Goal: Task Accomplishment & Management: Manage account settings

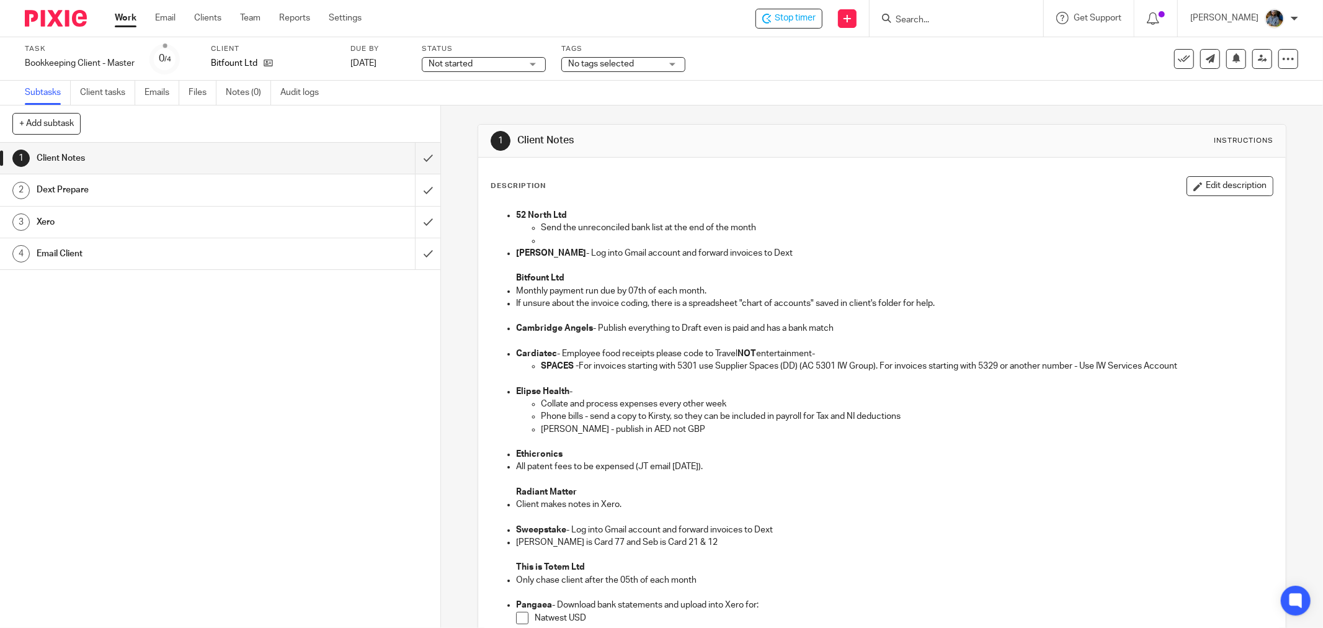
click at [1174, 61] on button at bounding box center [1184, 59] width 20 height 20
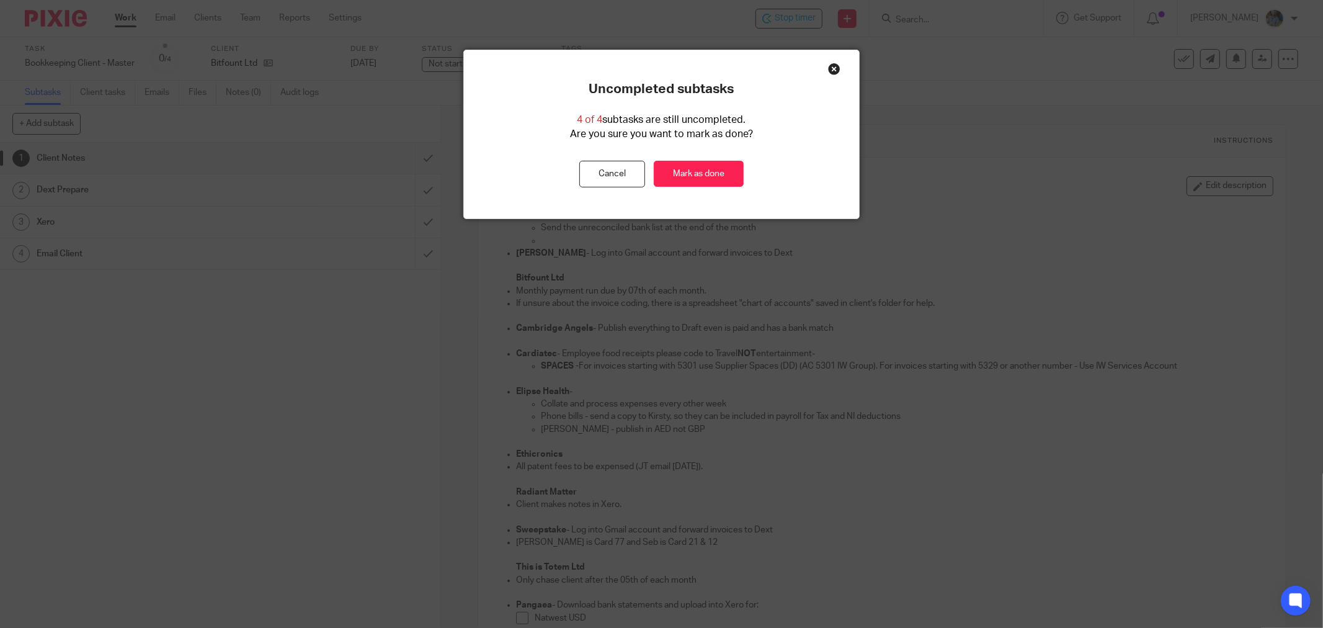
drag, startPoint x: 710, startPoint y: 177, endPoint x: 563, endPoint y: 143, distance: 150.9
click at [710, 176] on link "Mark as done" at bounding box center [699, 174] width 90 height 27
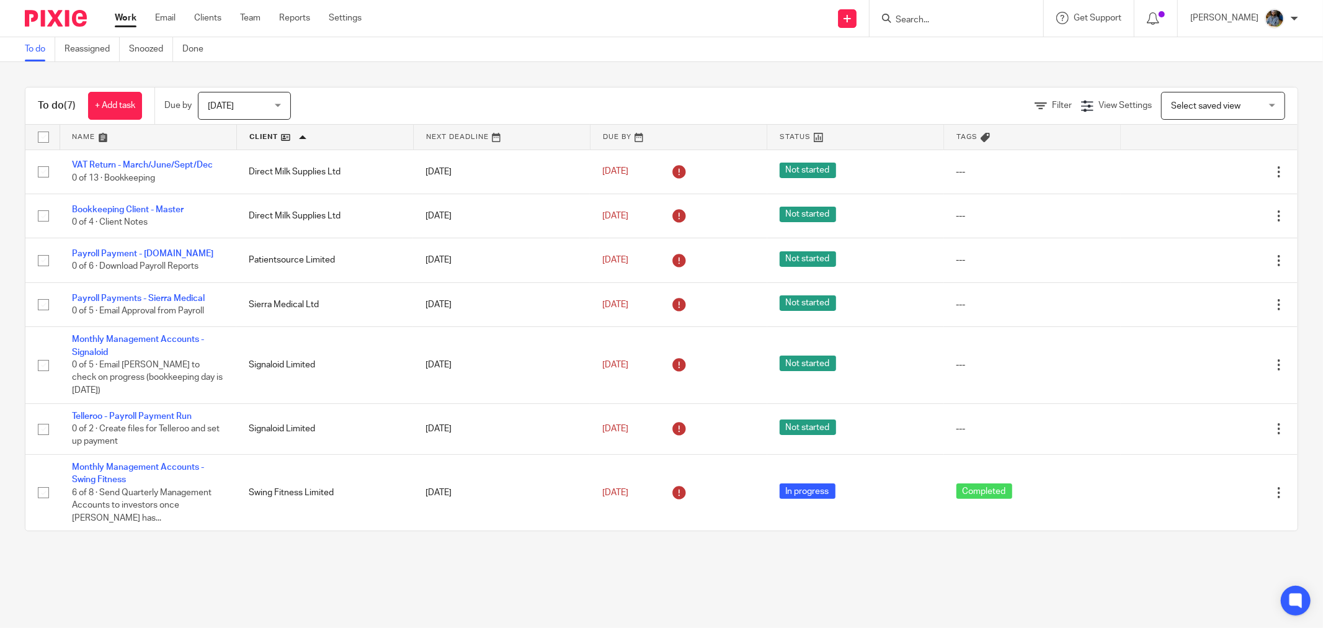
drag, startPoint x: 939, startPoint y: 36, endPoint x: 939, endPoint y: 27, distance: 8.7
click at [939, 35] on div "Work Email Clients Team Reports Settings Work Email Clients Team Reports Settin…" at bounding box center [661, 18] width 1323 height 37
click at [939, 27] on div at bounding box center [957, 18] width 174 height 37
click at [970, 16] on input "Search" at bounding box center [951, 20] width 112 height 11
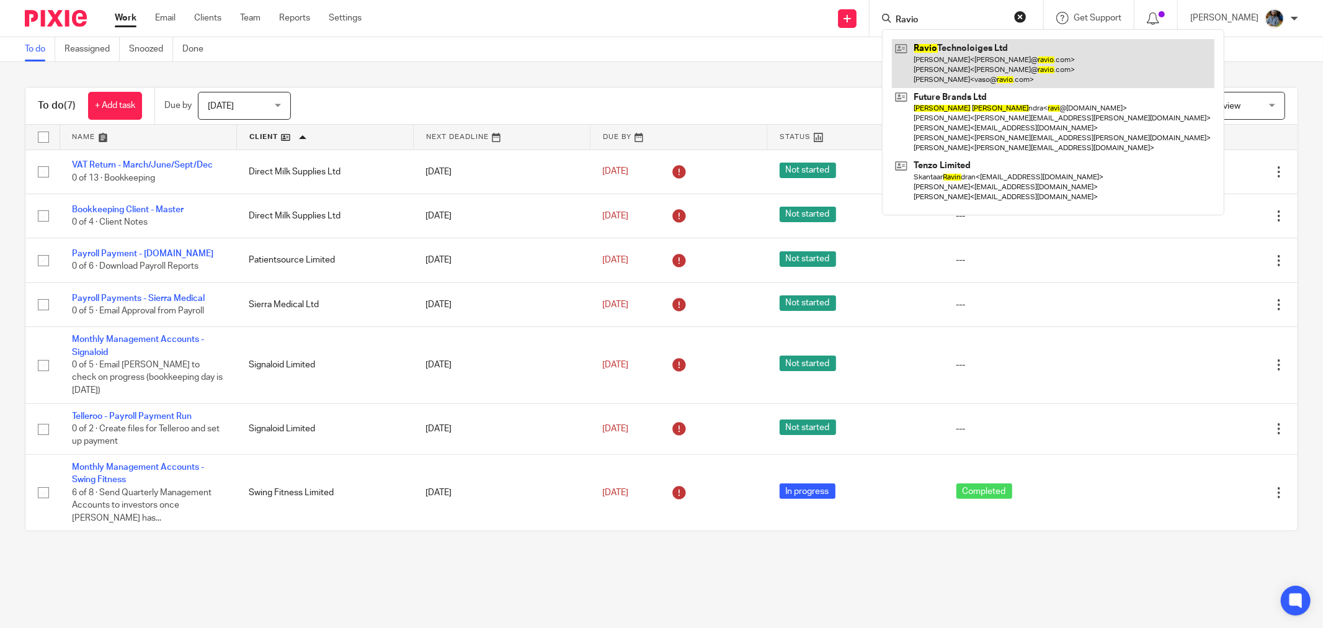
type input "Ravio"
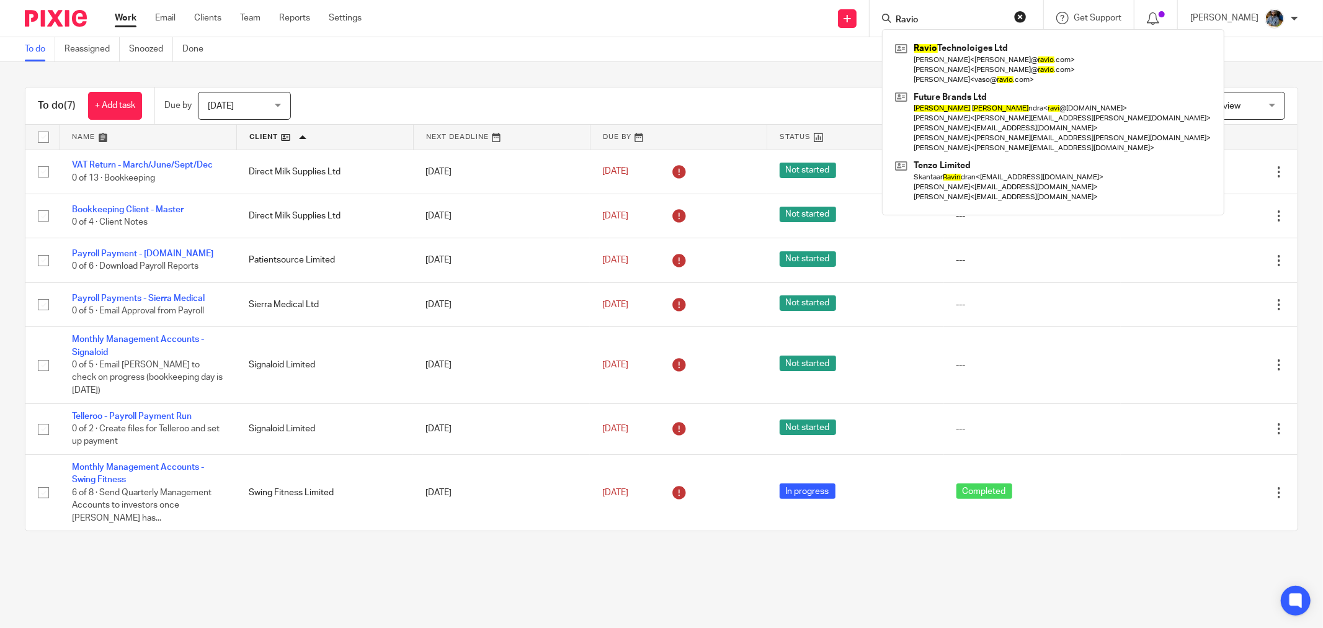
drag, startPoint x: 437, startPoint y: 73, endPoint x: 388, endPoint y: 0, distance: 87.6
click at [436, 71] on div "To do (7) + Add task Due by Today Today Today Tomorrow This week Next week This…" at bounding box center [661, 309] width 1323 height 494
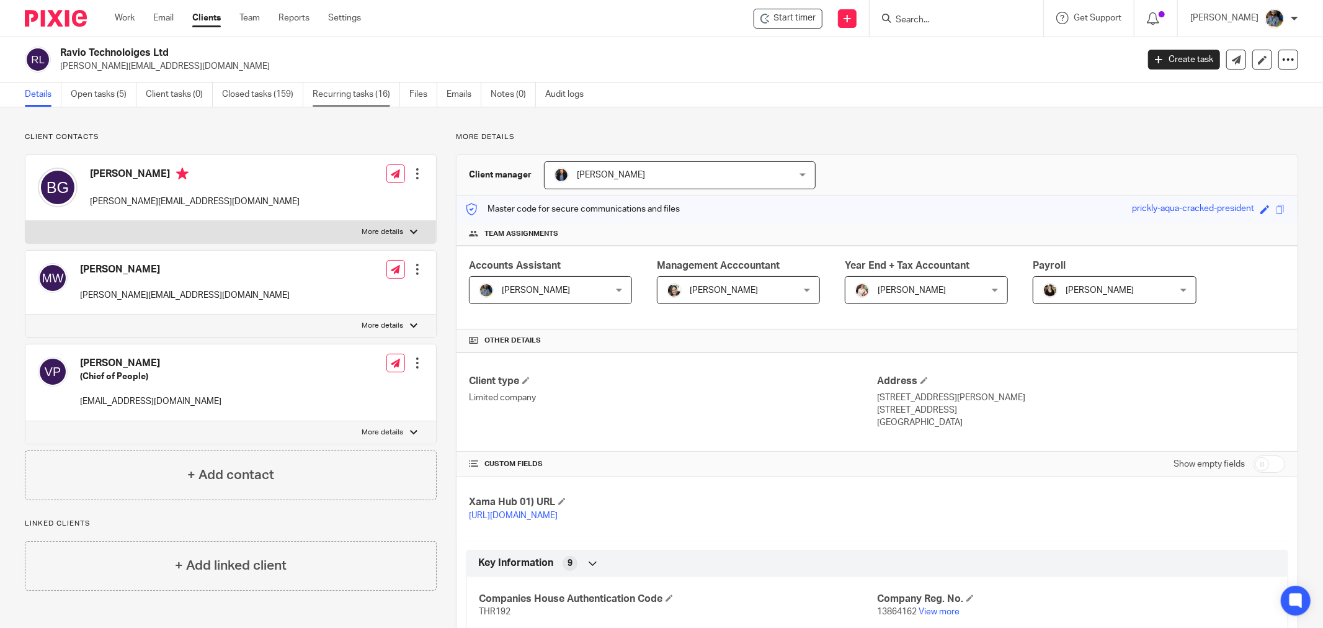
click at [383, 91] on link "Recurring tasks (16)" at bounding box center [356, 95] width 87 height 24
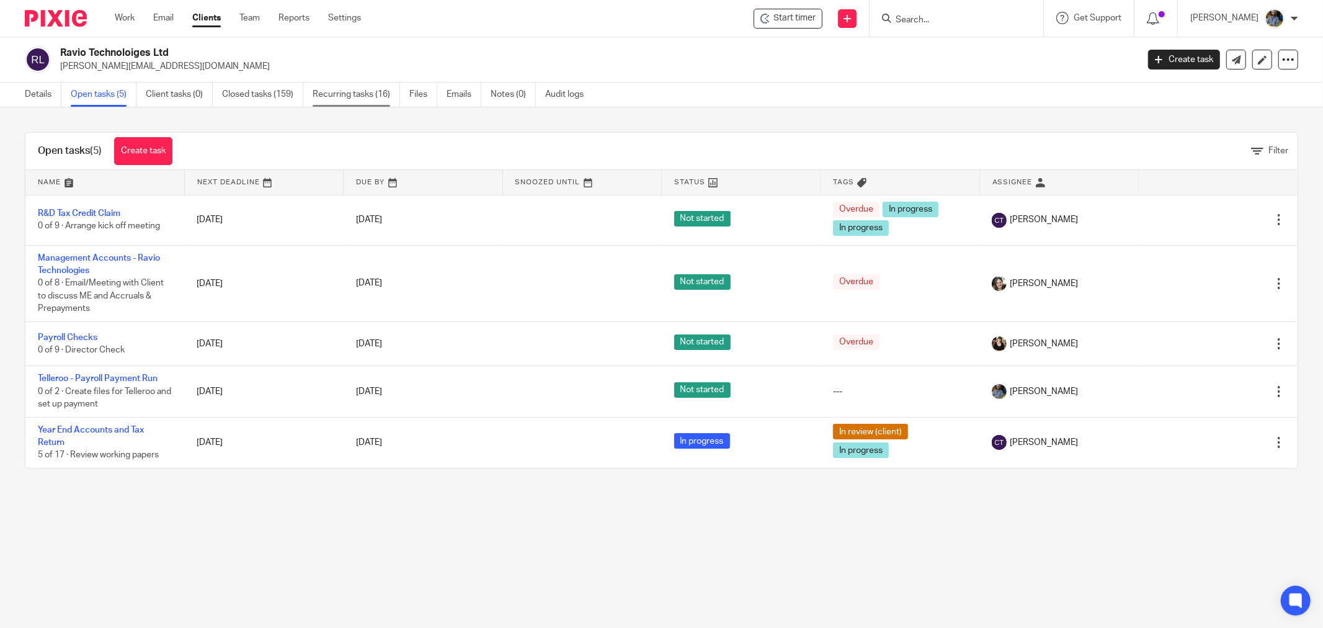
click at [379, 95] on link "Recurring tasks (16)" at bounding box center [356, 95] width 87 height 24
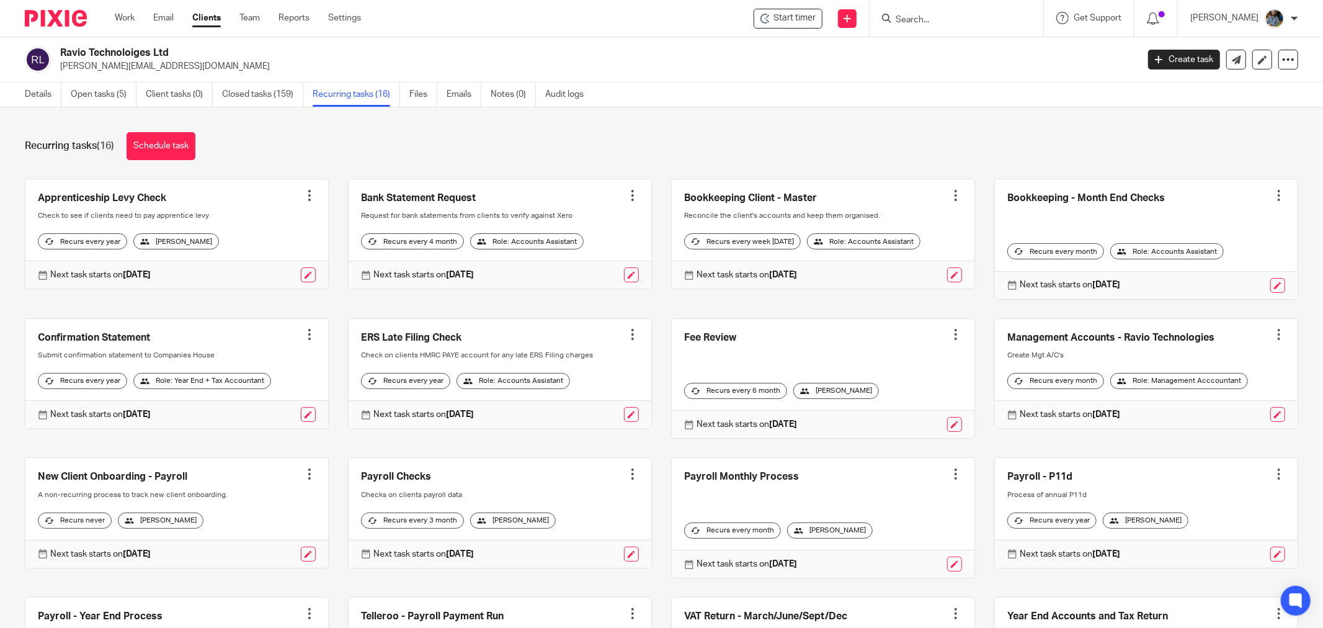
click at [785, 279] on strong "24 Sep 2025" at bounding box center [783, 274] width 28 height 9
click at [784, 279] on strong "24 Sep 2025" at bounding box center [783, 274] width 28 height 9
click at [947, 282] on link at bounding box center [954, 274] width 15 height 15
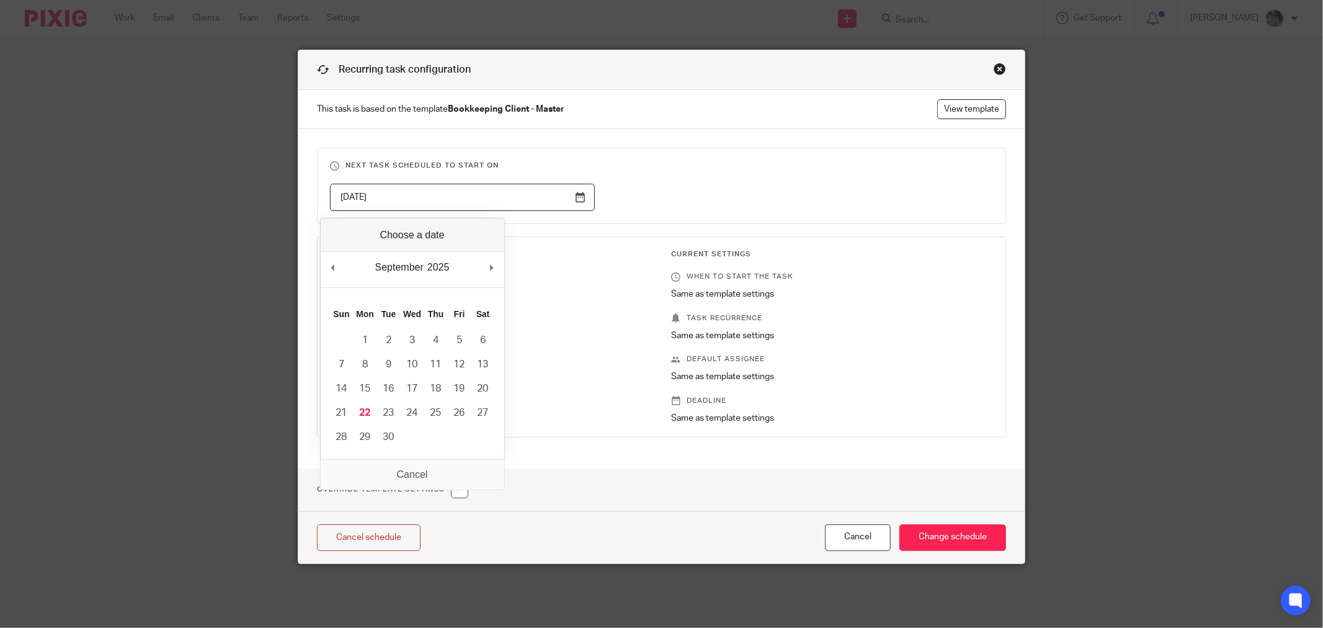
click at [572, 200] on input "[DATE]" at bounding box center [462, 198] width 265 height 28
type input "[DATE]"
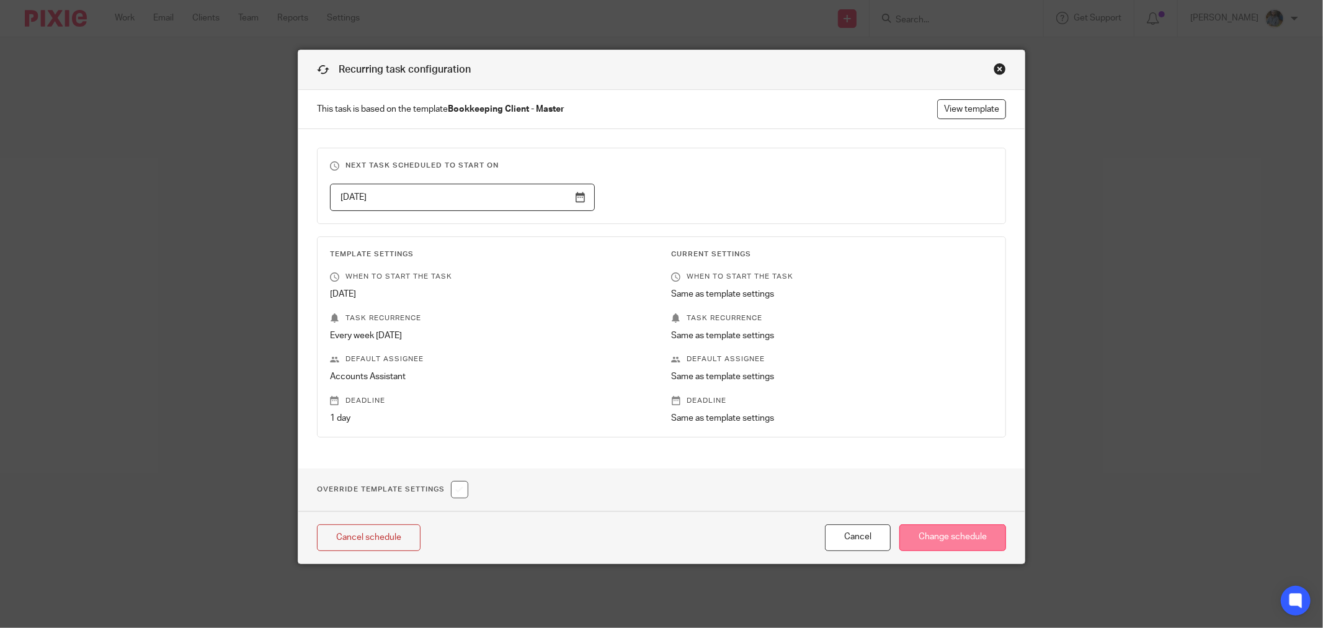
click at [947, 530] on input "Change schedule" at bounding box center [953, 537] width 107 height 27
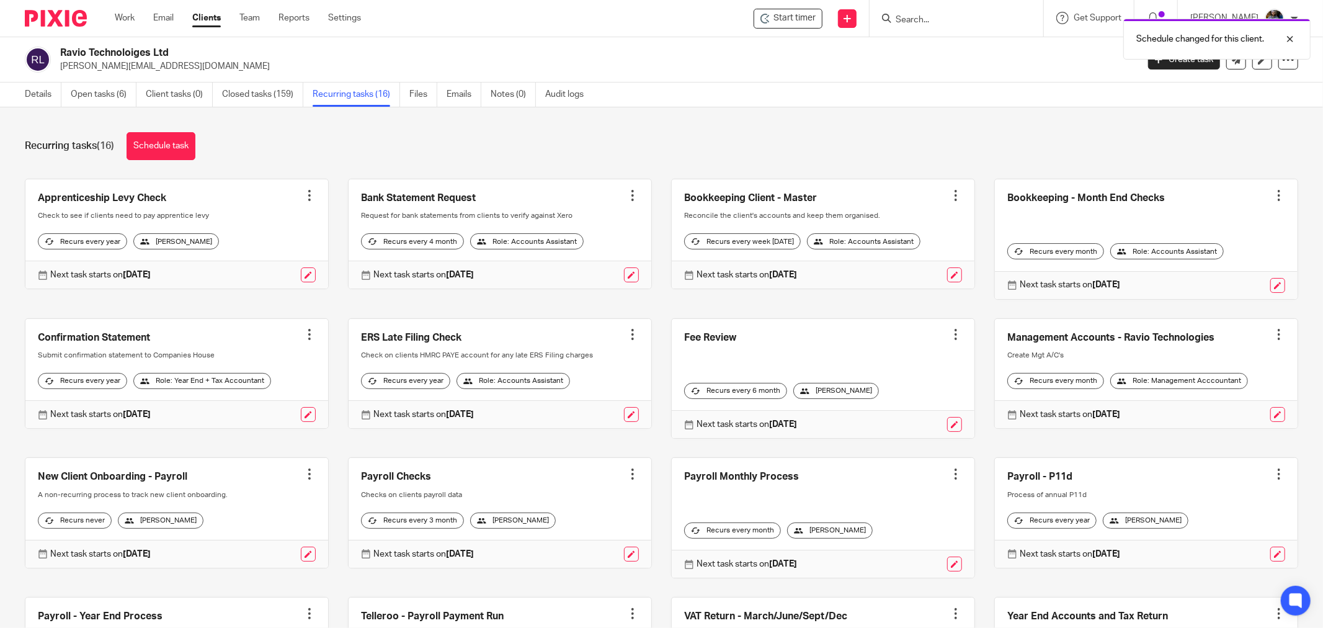
click at [723, 103] on div "Details Open tasks (6) Client tasks (0) Closed tasks (159) Recurring tasks (16)…" at bounding box center [661, 95] width 1323 height 25
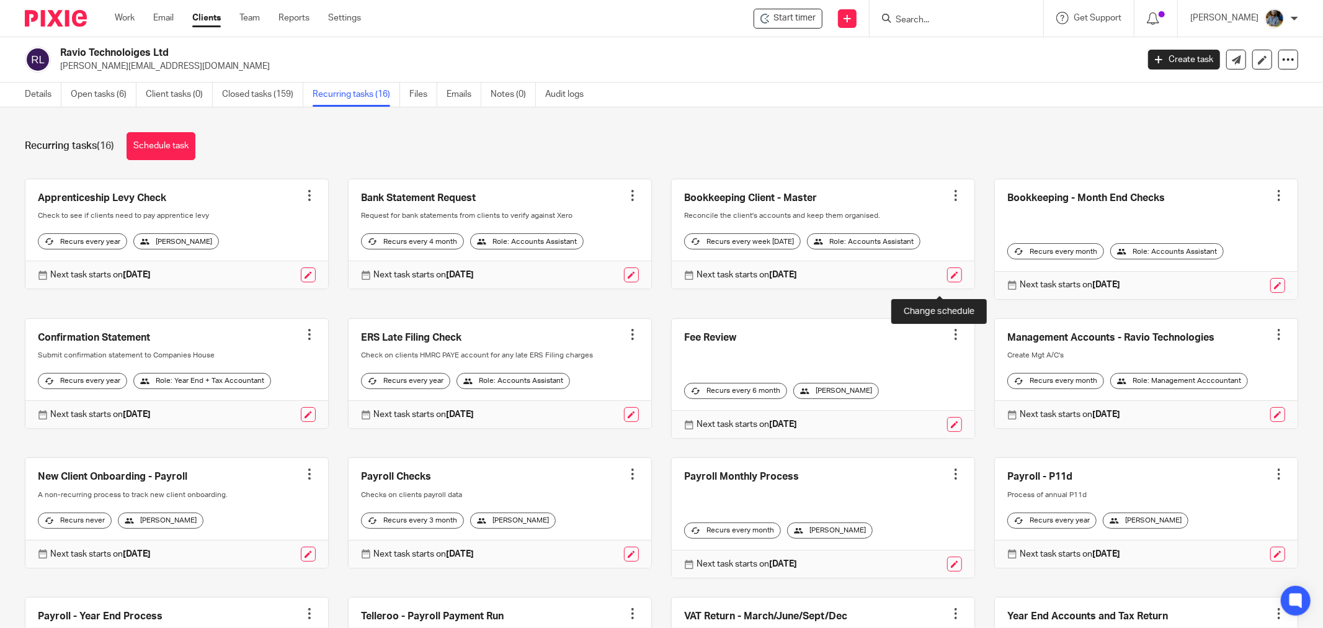
click at [947, 280] on link at bounding box center [954, 274] width 15 height 15
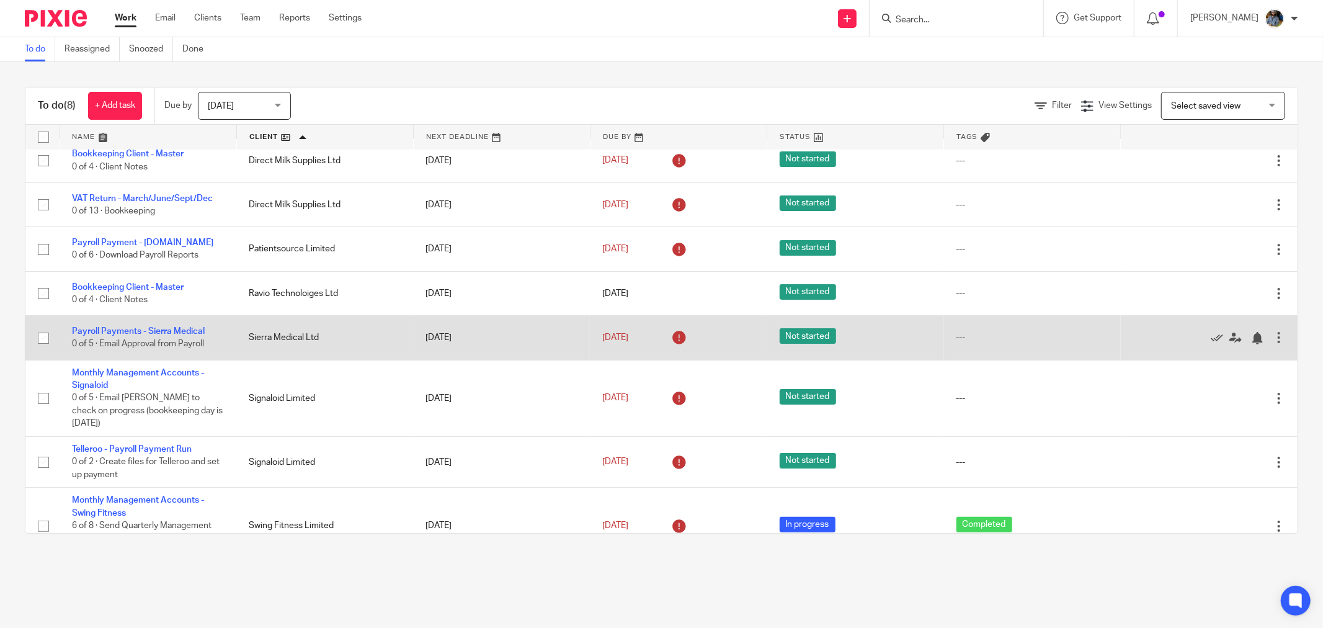
scroll to position [46, 0]
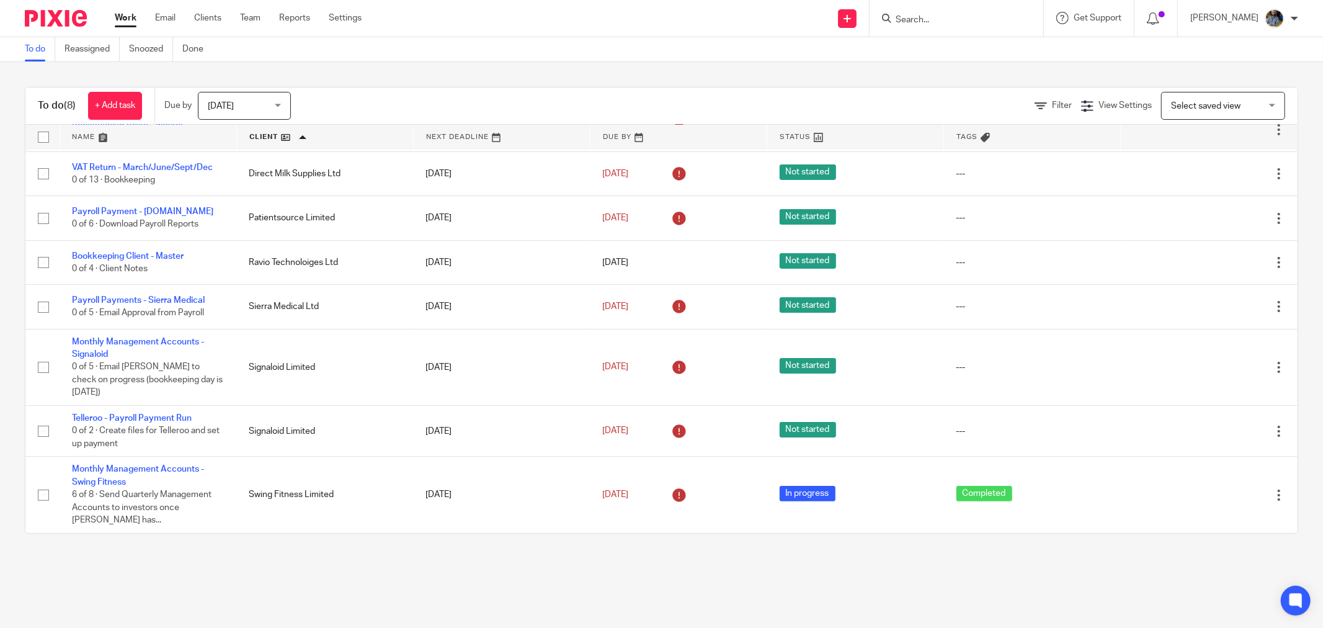
click at [966, 15] on input "Search" at bounding box center [951, 20] width 112 height 11
type input "bluejay"
click at [524, 57] on div "To do Reassigned Snoozed Done" at bounding box center [661, 49] width 1323 height 25
click at [365, 537] on div "To do (8) + Add task Due by [DATE] [DATE] [DATE] [DATE] This week Next week Thi…" at bounding box center [661, 310] width 1323 height 496
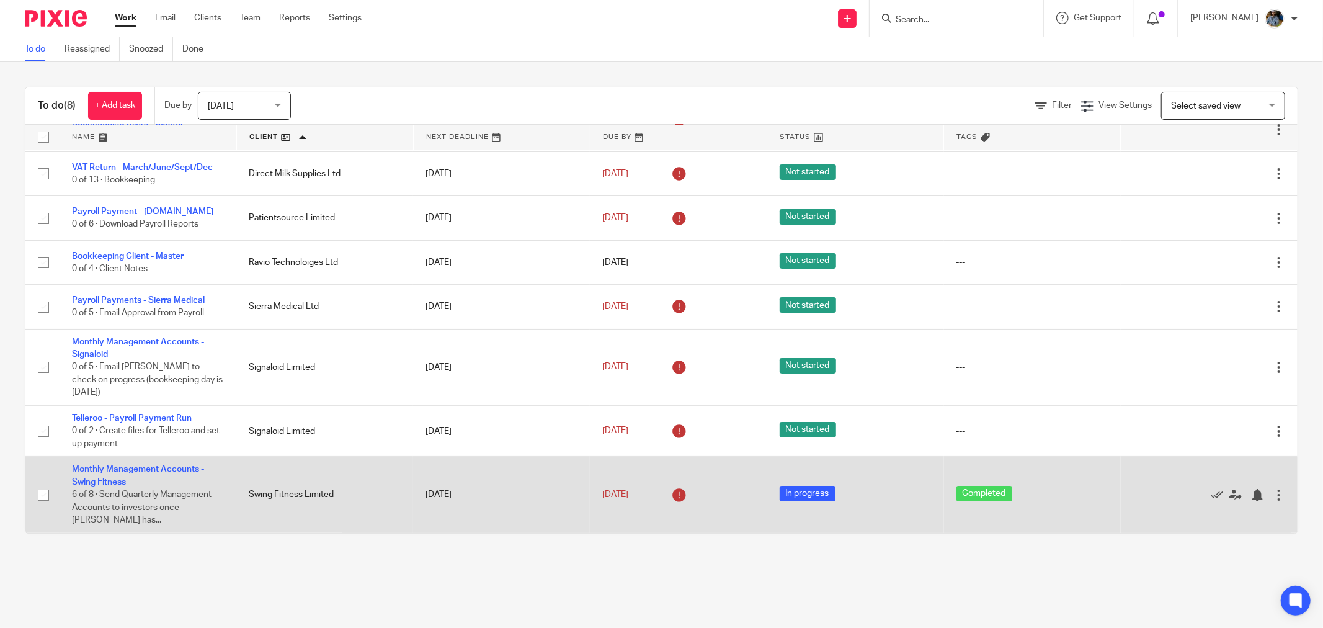
drag, startPoint x: 127, startPoint y: 459, endPoint x: 109, endPoint y: 474, distance: 23.4
click at [181, 466] on link "Monthly Management Accounts - Swing Fitness" at bounding box center [138, 475] width 132 height 21
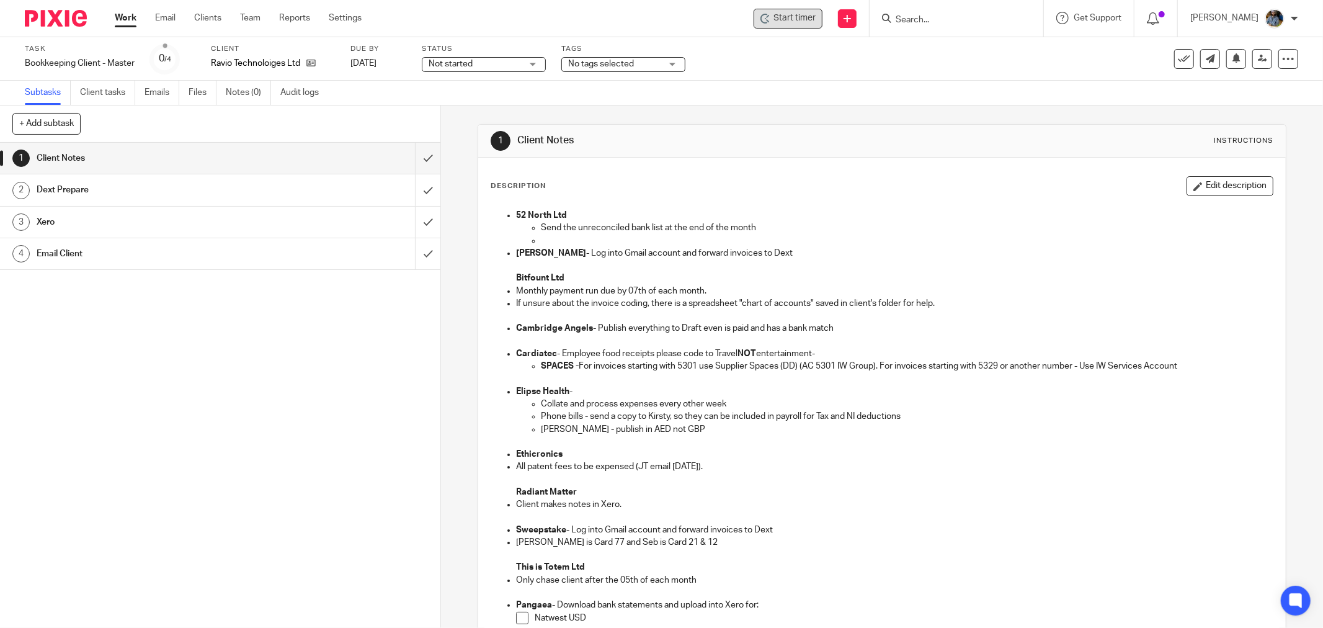
click at [790, 19] on span "Start timer" at bounding box center [795, 18] width 42 height 13
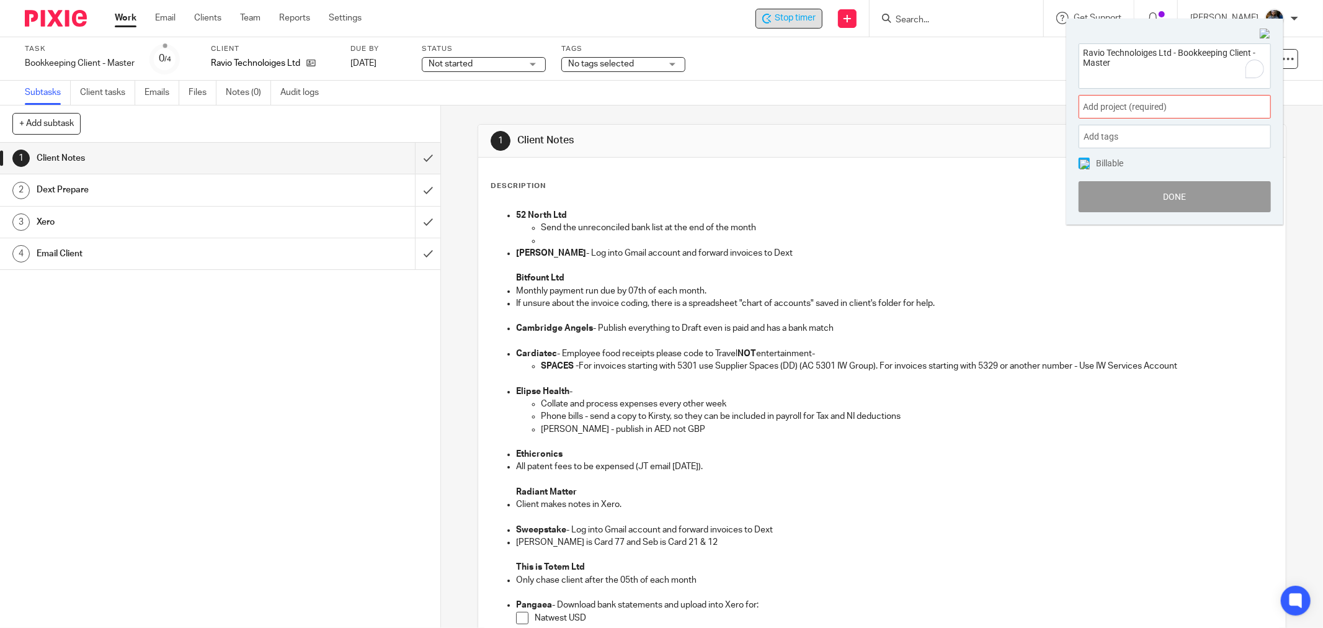
click at [1184, 101] on span "Add project (required) :" at bounding box center [1161, 107] width 156 height 13
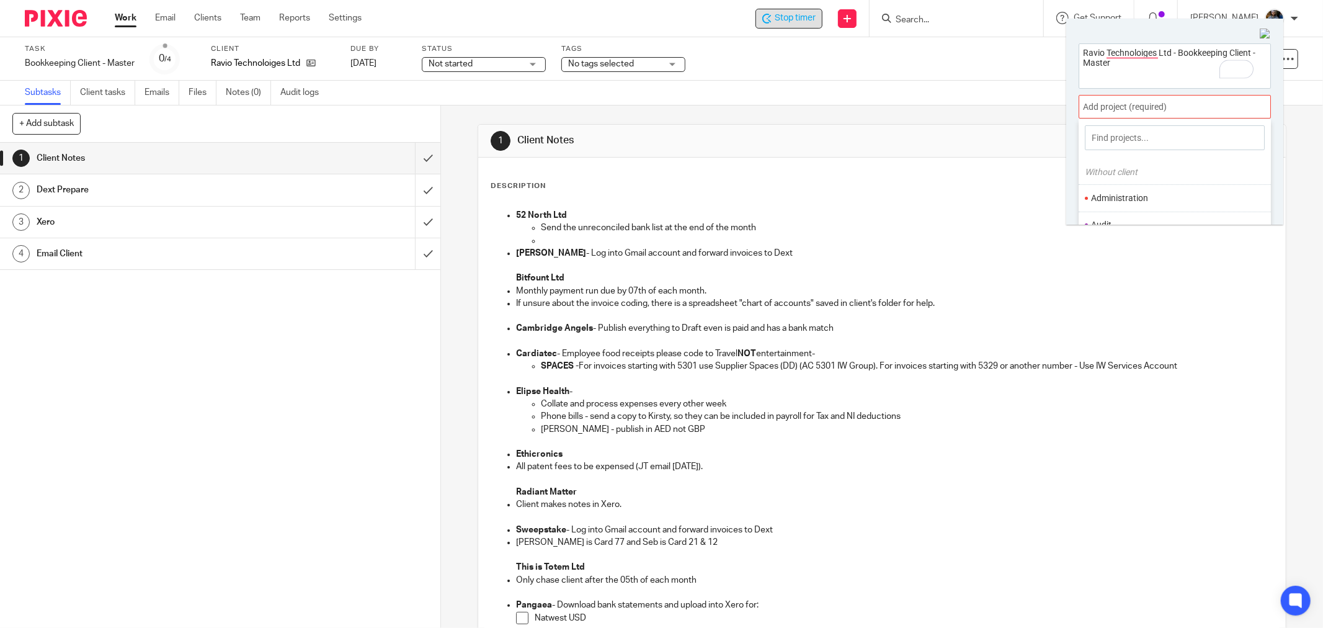
scroll to position [69, 0]
click at [1124, 181] on li "Bookkeeping" at bounding box center [1172, 183] width 162 height 13
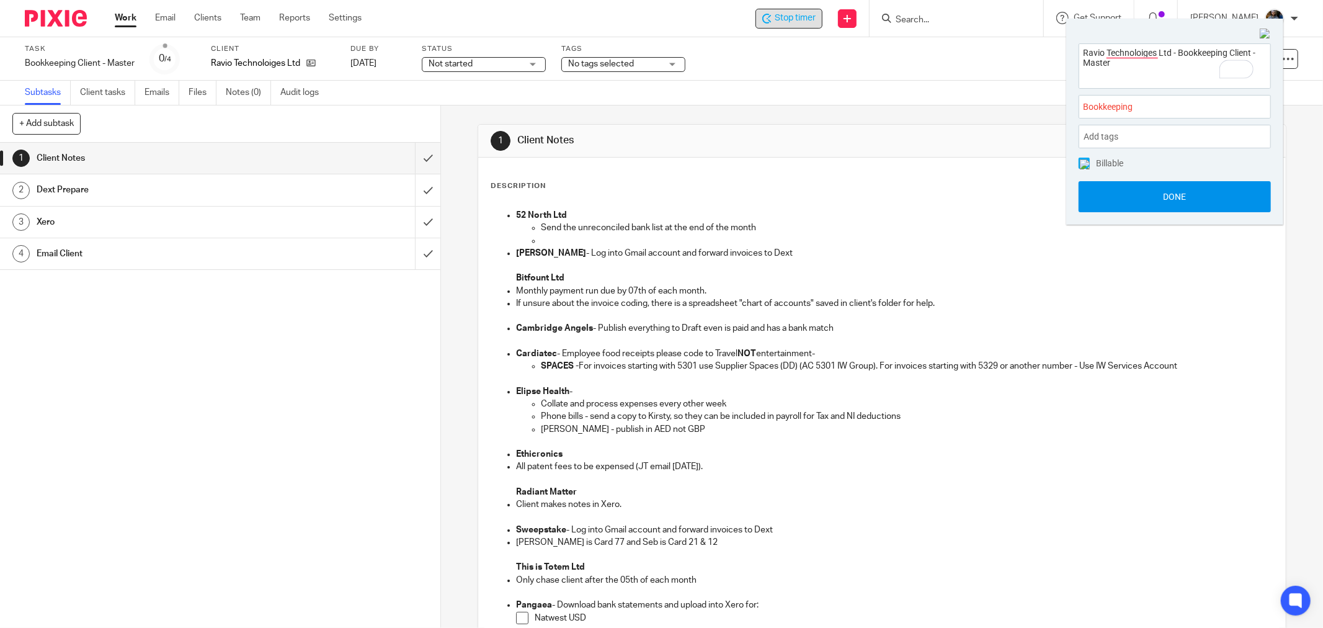
click at [1189, 195] on button "Done" at bounding box center [1175, 196] width 192 height 31
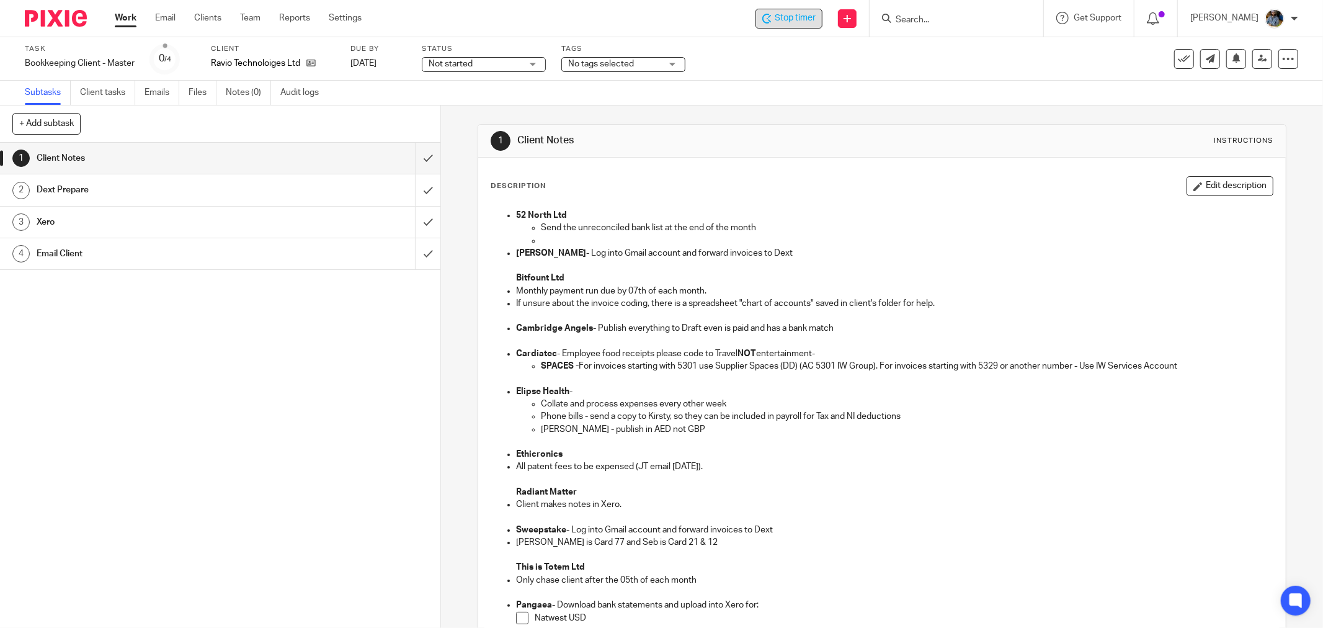
click at [794, 172] on div "Description Edit description 52 North Ltd Send the unreconciled bank list at th…" at bounding box center [882, 537] width 808 height 758
click at [949, 19] on input "Search" at bounding box center [951, 20] width 112 height 11
type input "bluejau"
click at [950, 50] on link at bounding box center [1025, 53] width 266 height 29
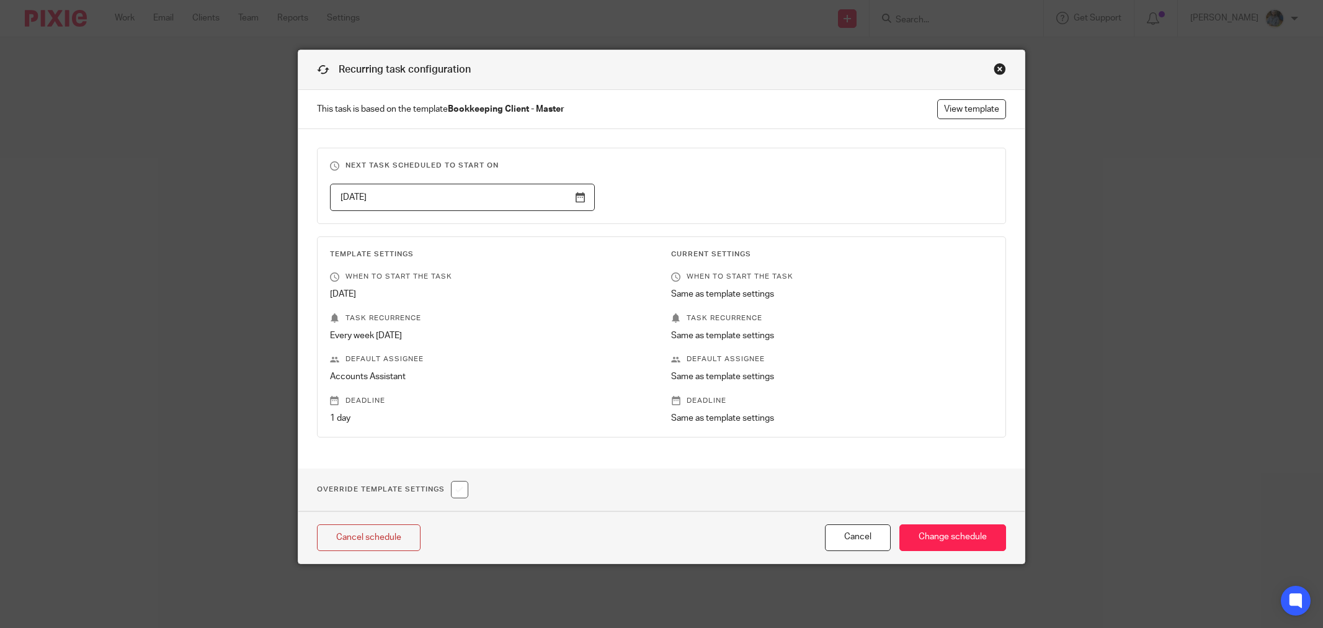
click at [984, 103] on link "View template" at bounding box center [971, 109] width 69 height 20
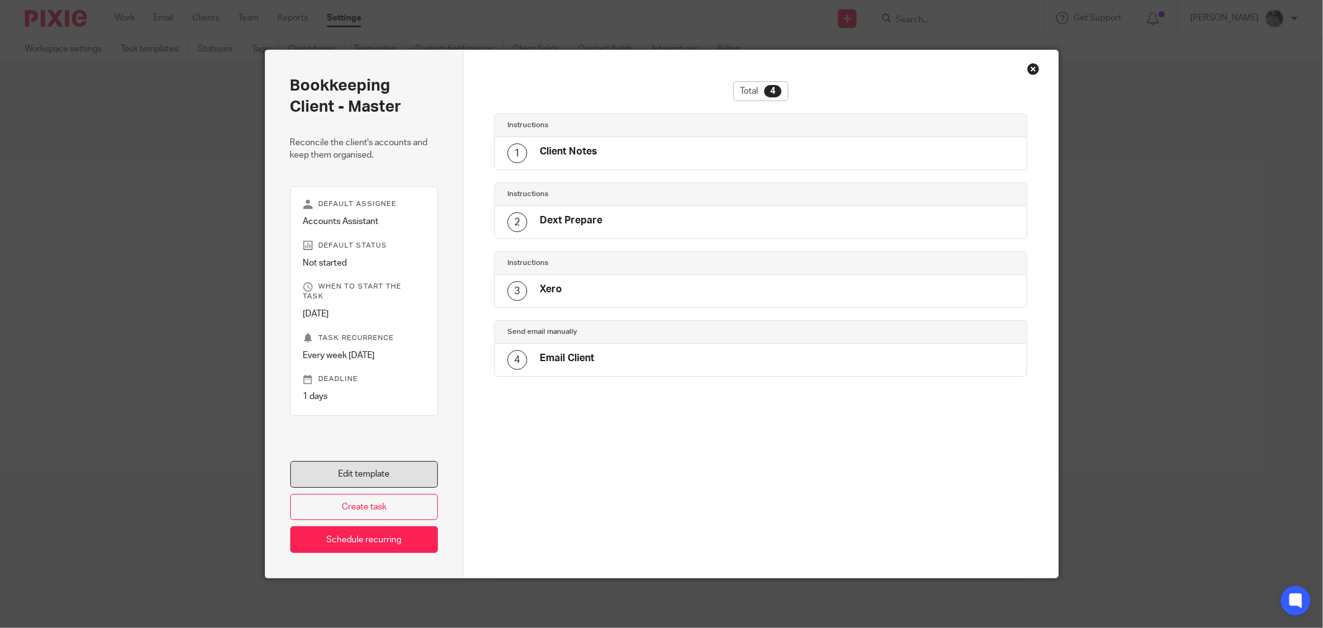
click at [409, 472] on link "Edit template" at bounding box center [364, 474] width 148 height 27
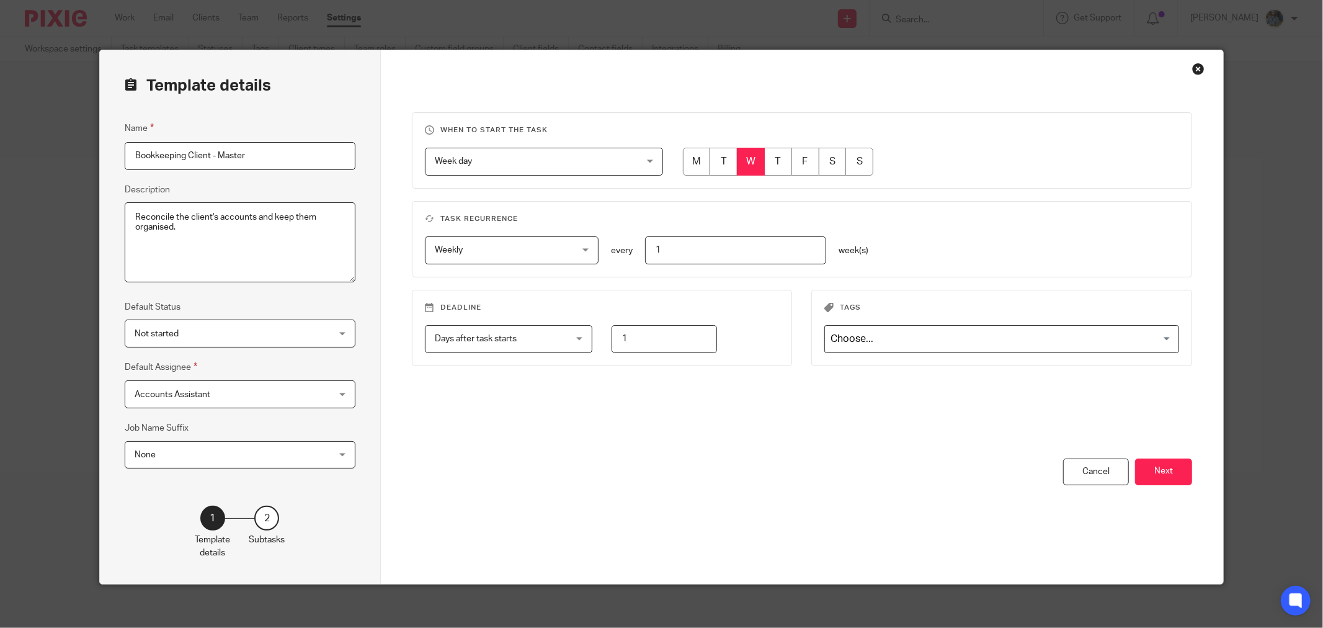
click at [687, 162] on input "radio" at bounding box center [697, 162] width 28 height 28
radio input "true"
click at [1156, 472] on button "Next" at bounding box center [1163, 471] width 57 height 27
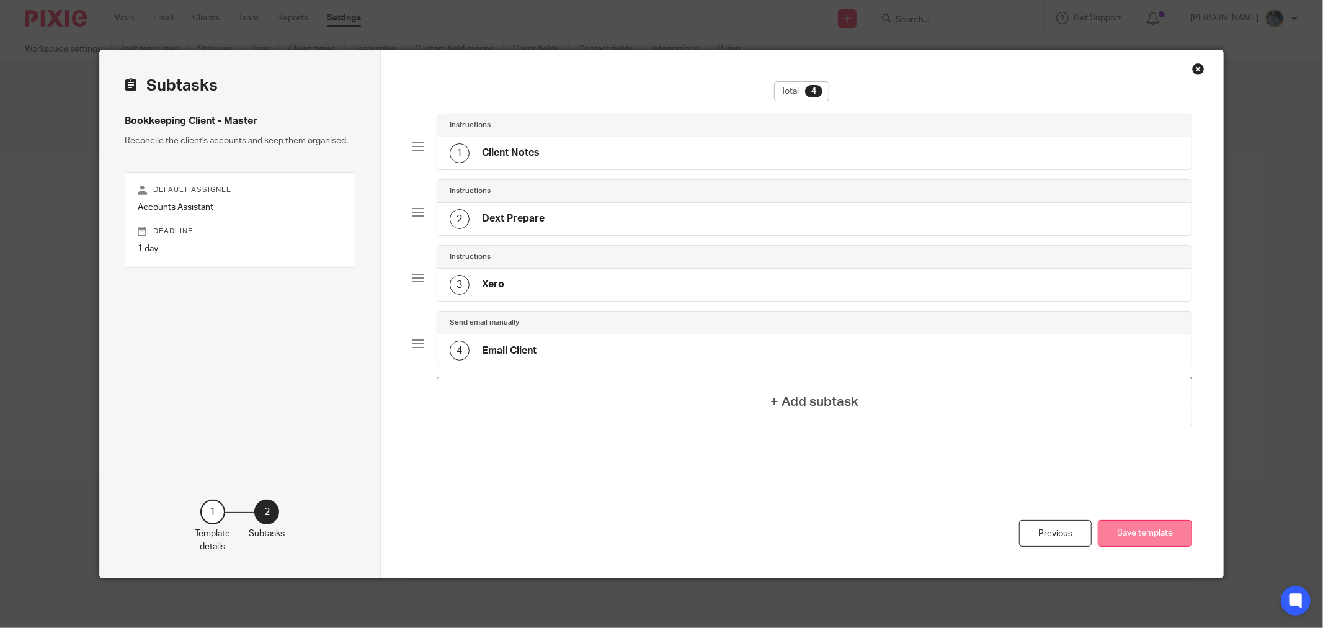
drag, startPoint x: 1144, startPoint y: 532, endPoint x: 1107, endPoint y: 530, distance: 36.7
click at [1142, 532] on button "Save template" at bounding box center [1145, 533] width 94 height 27
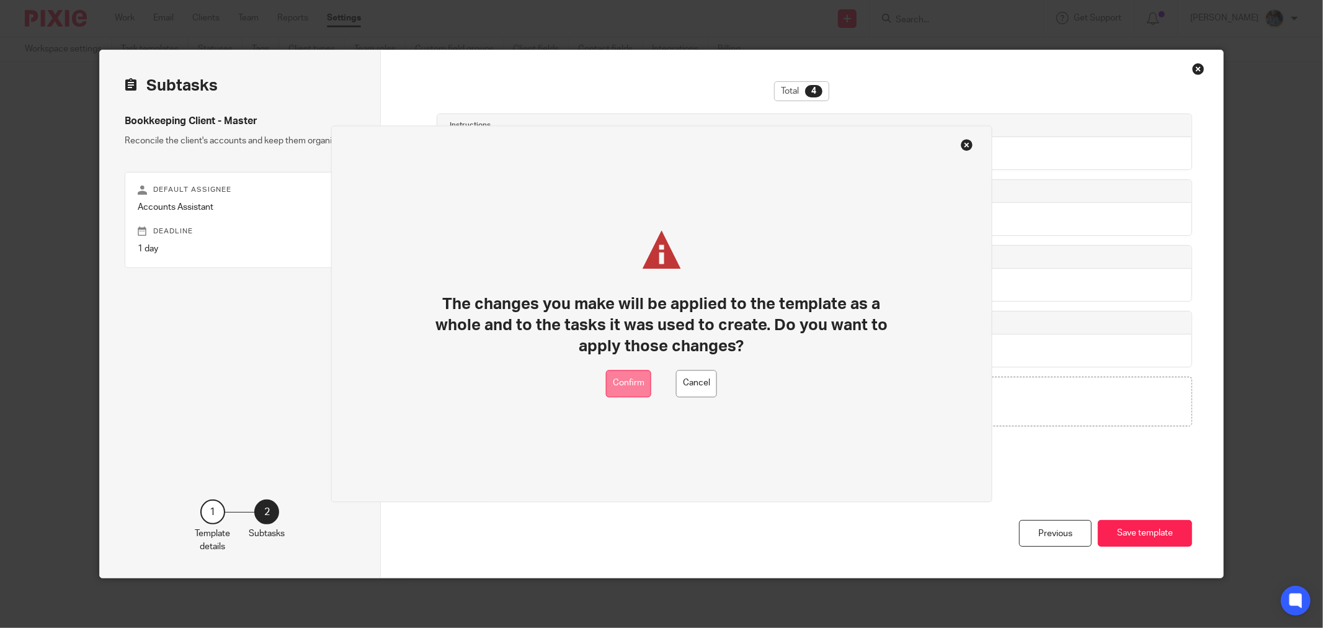
click at [627, 387] on button "Confirm" at bounding box center [628, 384] width 45 height 28
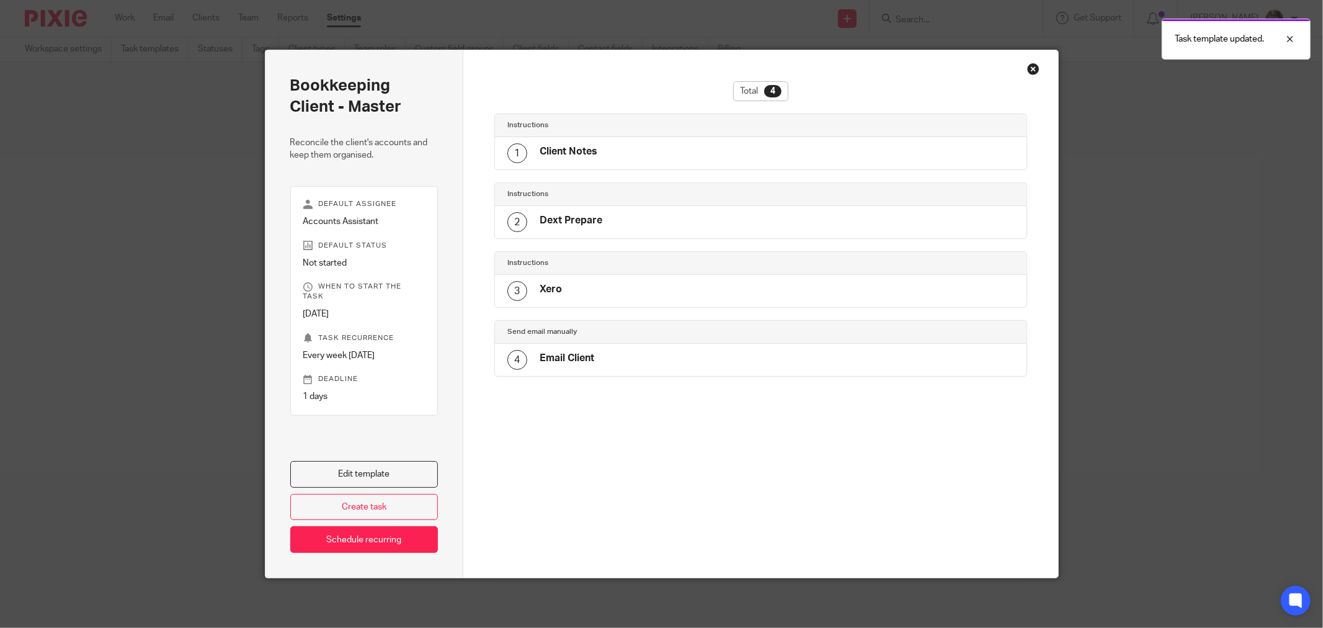
drag, startPoint x: 1031, startPoint y: 71, endPoint x: 1032, endPoint y: 83, distance: 12.4
click at [1030, 71] on div "Close this dialog window" at bounding box center [1033, 69] width 12 height 12
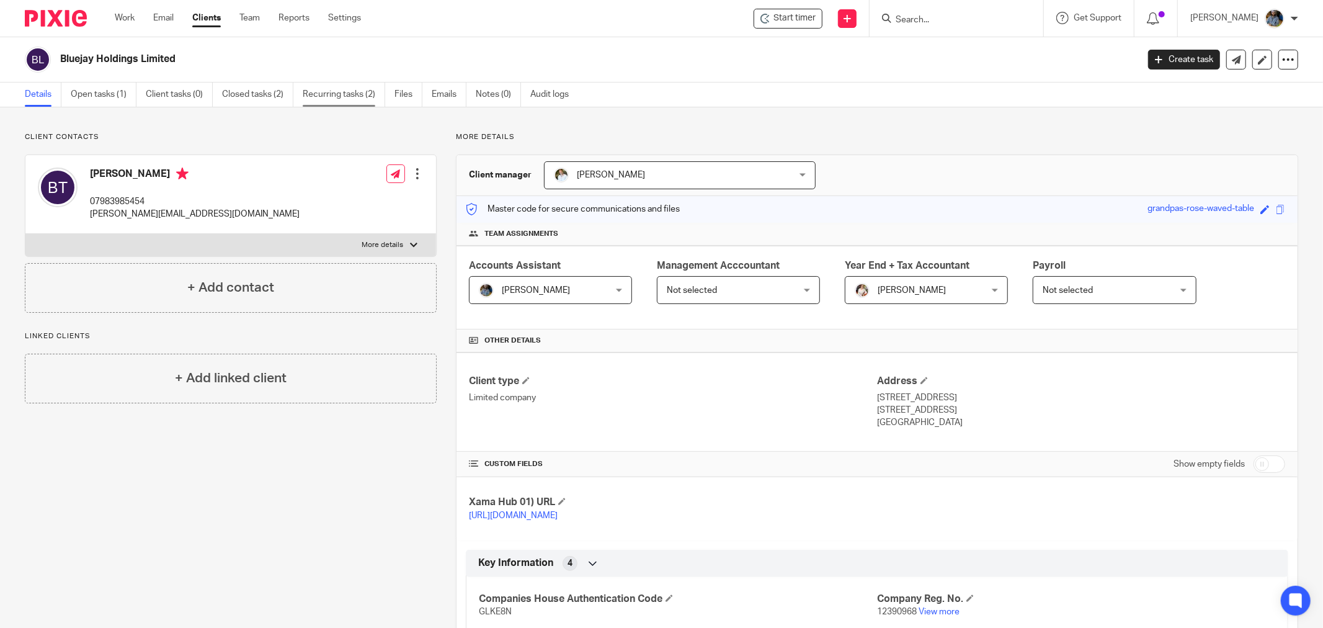
click at [328, 84] on link "Recurring tasks (2)" at bounding box center [344, 95] width 83 height 24
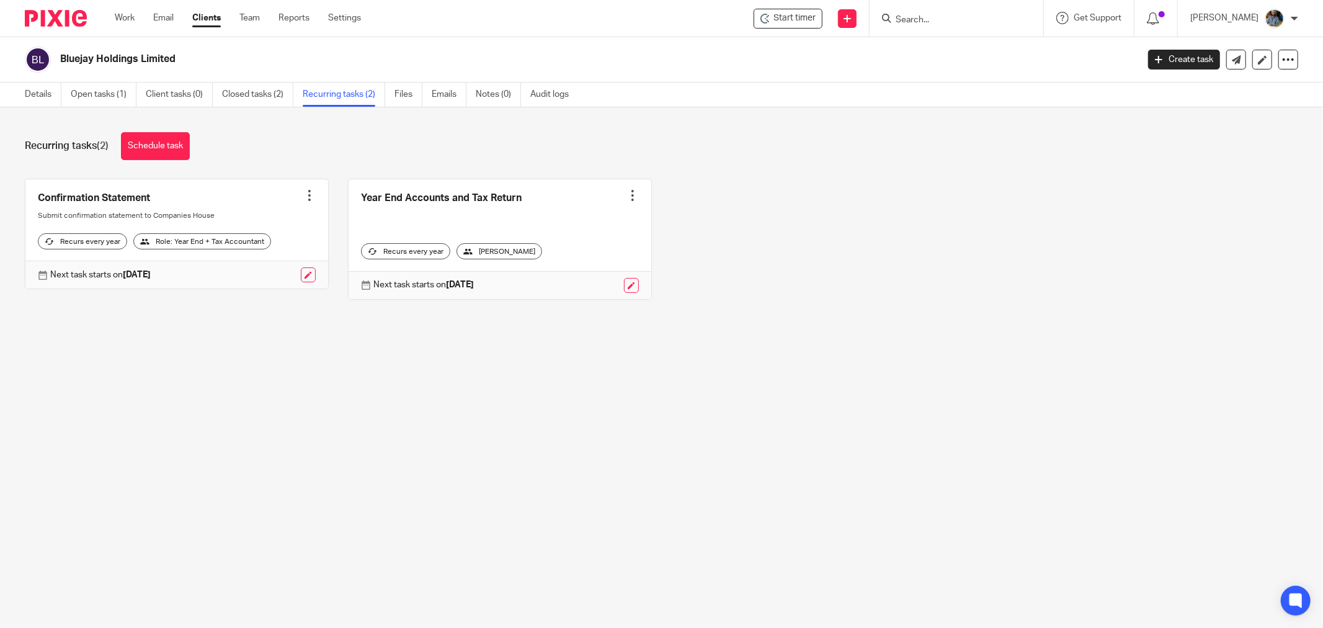
click at [95, 93] on link "Open tasks (1)" at bounding box center [104, 95] width 66 height 24
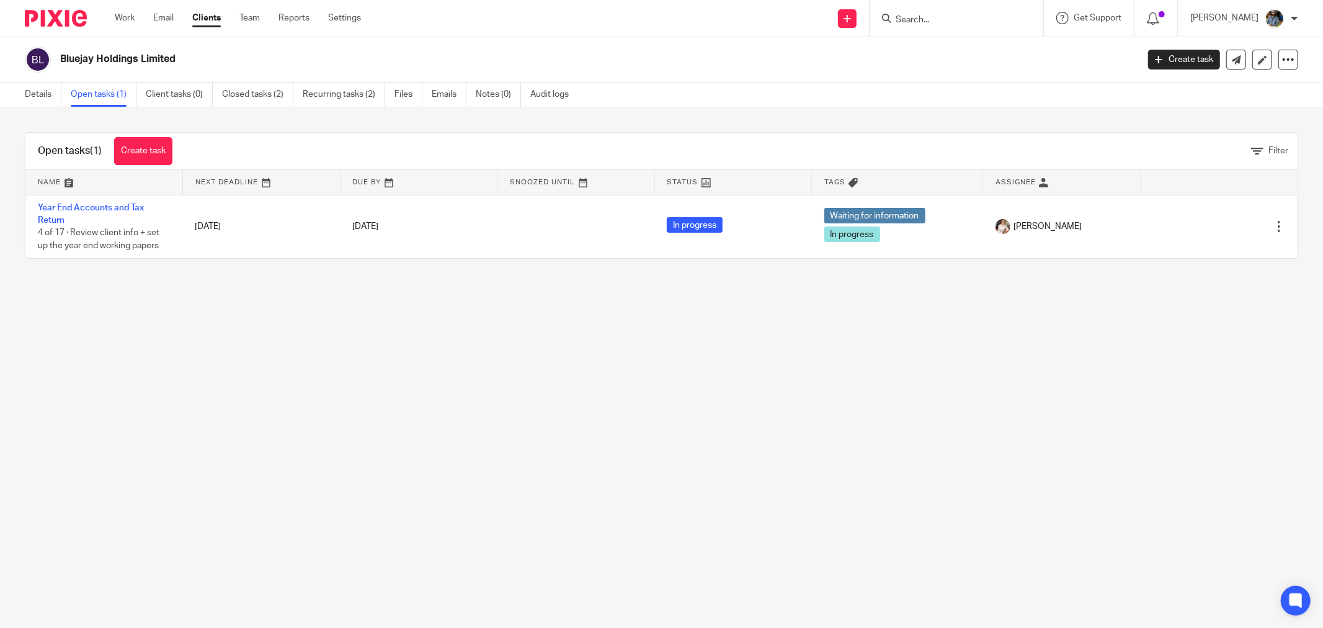
click at [48, 98] on link "Details" at bounding box center [43, 95] width 37 height 24
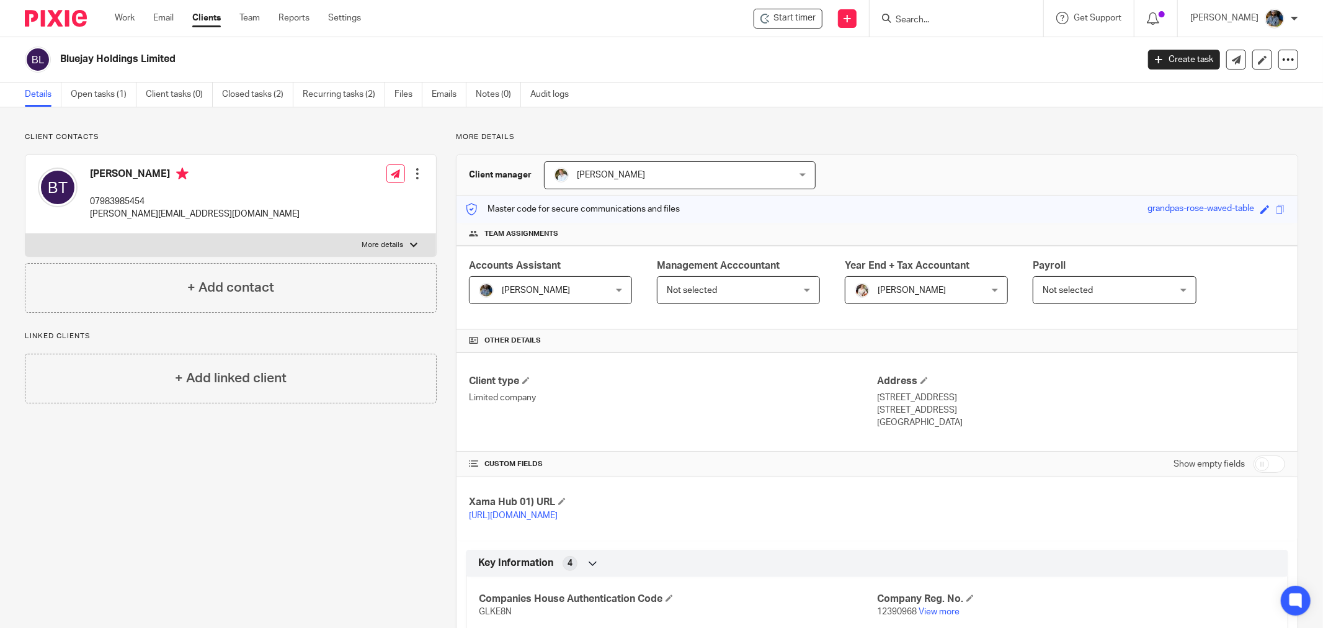
click at [809, 63] on h2 "Bluejay Holdings Limited" at bounding box center [488, 59] width 856 height 13
click at [789, 17] on span "Start timer" at bounding box center [795, 18] width 42 height 13
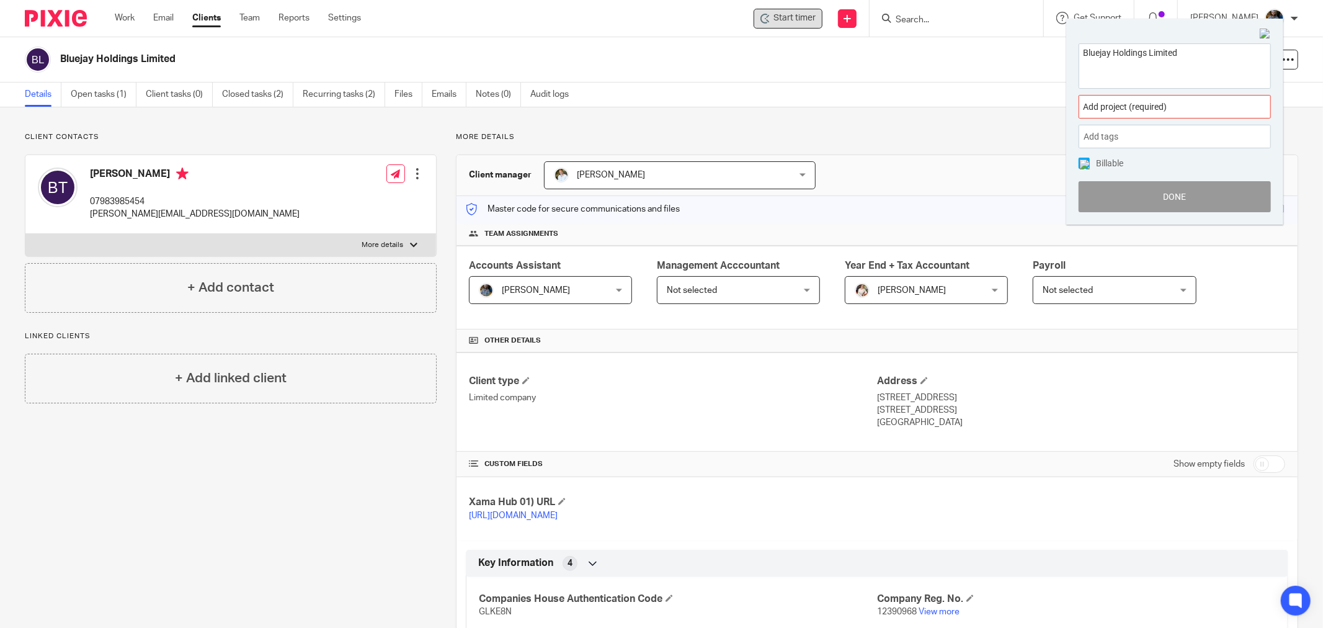
click at [1155, 104] on span "Add project (required) :" at bounding box center [1161, 107] width 156 height 13
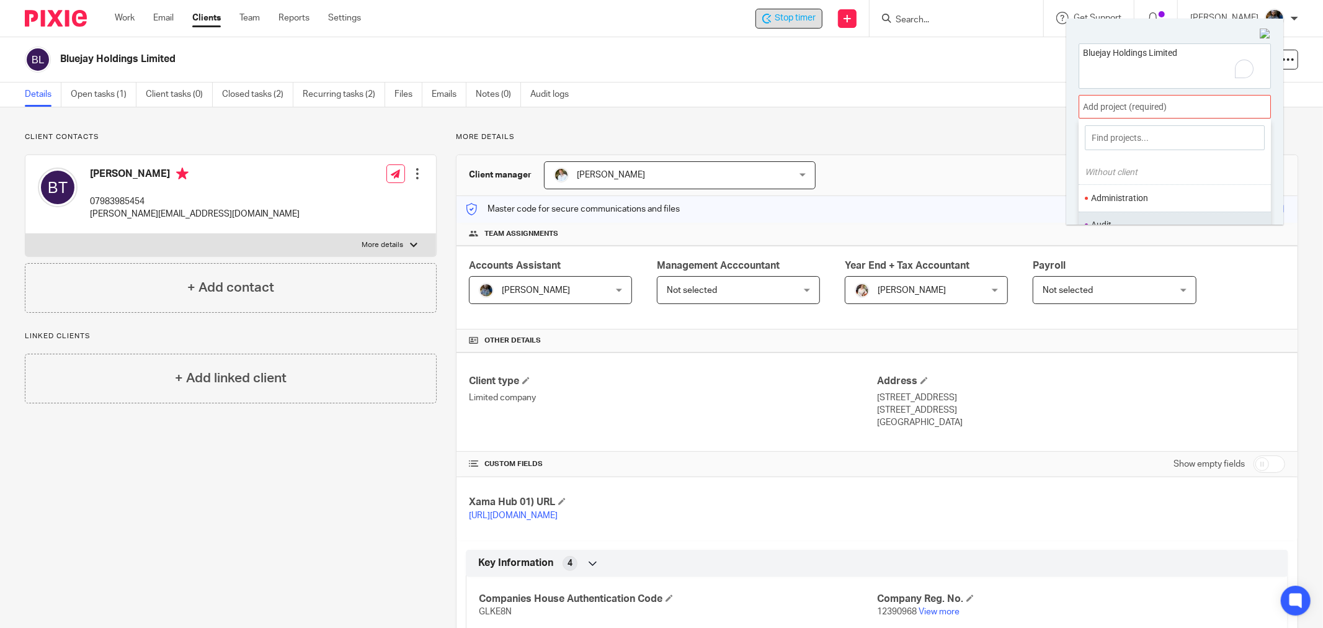
scroll to position [61, 0]
click at [1138, 189] on li "Bookkeeping" at bounding box center [1172, 191] width 162 height 13
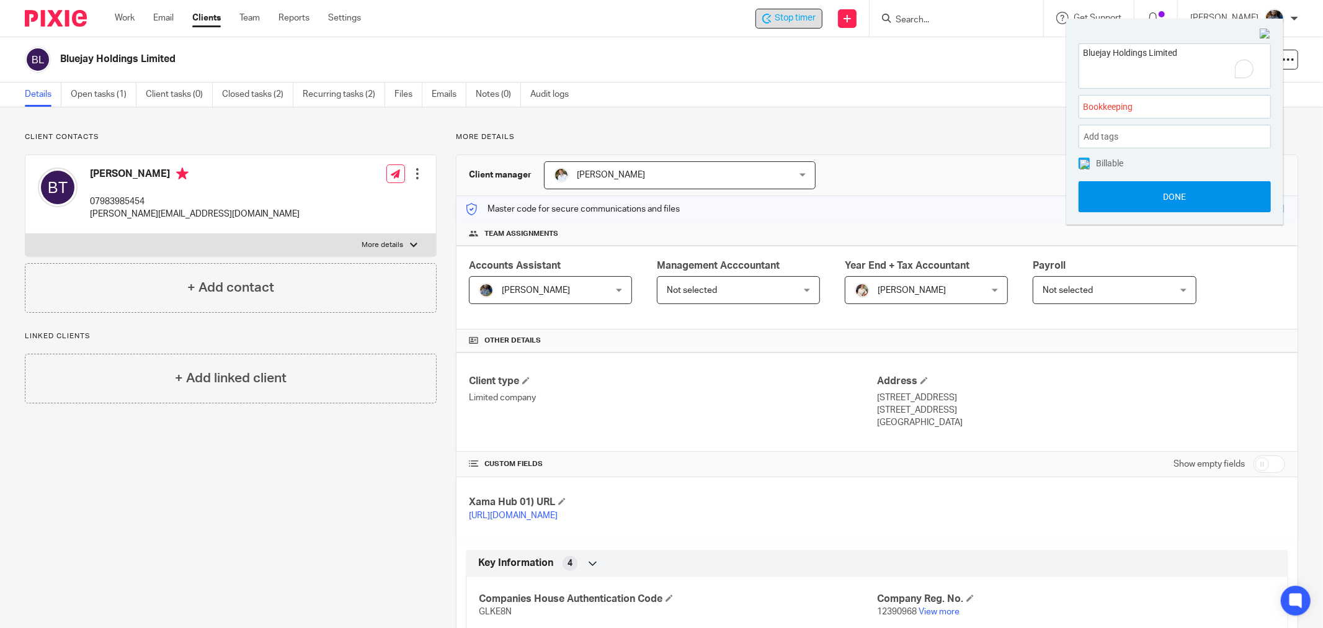
click at [1165, 200] on button "Done" at bounding box center [1175, 196] width 192 height 31
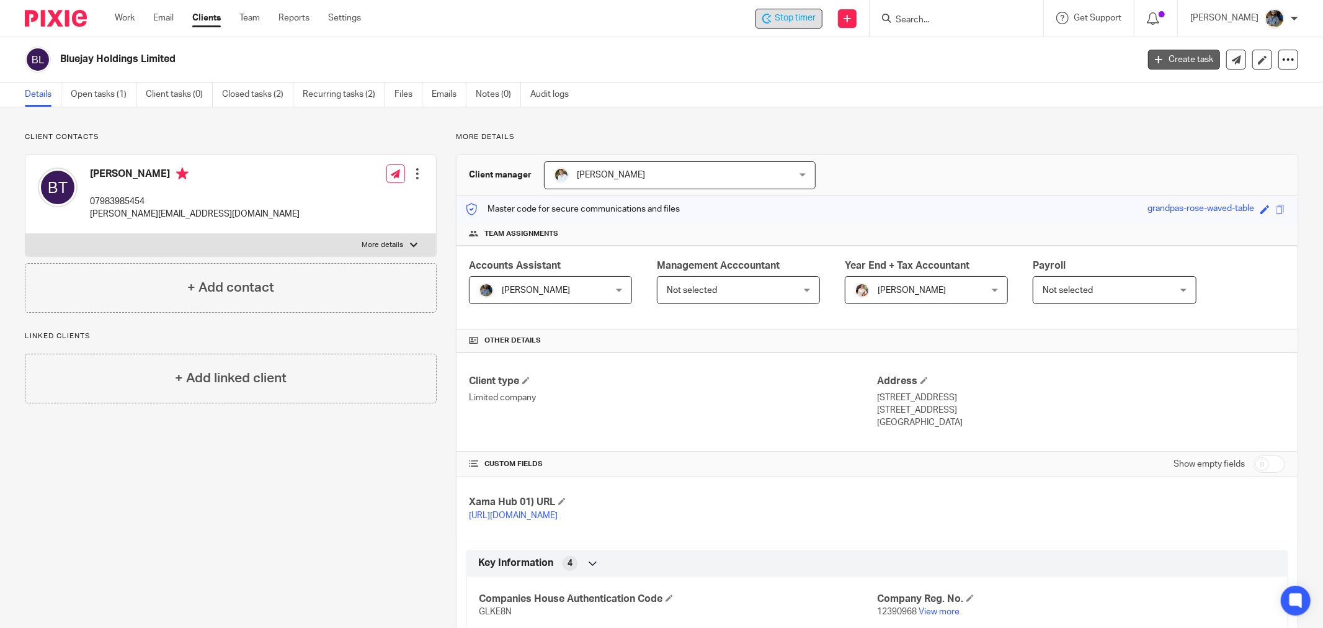
drag, startPoint x: 776, startPoint y: 62, endPoint x: 1181, endPoint y: 58, distance: 405.1
click at [776, 61] on h2 "Bluejay Holdings Limited" at bounding box center [488, 59] width 856 height 13
drag, startPoint x: 720, startPoint y: 40, endPoint x: 679, endPoint y: 64, distance: 47.6
click at [713, 53] on div "Bluejay Holdings Limited Create task Update from Companies House Export data Me…" at bounding box center [661, 59] width 1323 height 45
click at [735, 58] on h2 "Bluejay Holdings Limited" at bounding box center [488, 59] width 856 height 13
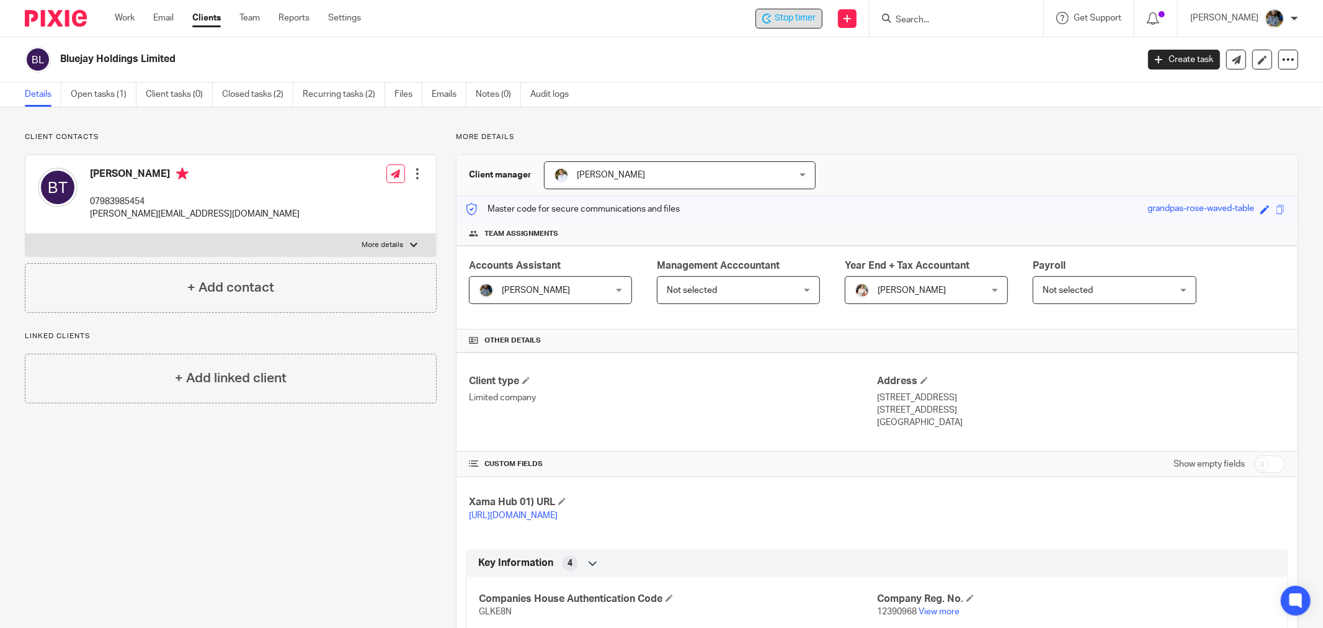
click at [529, 39] on div "Bluejay Holdings Limited Create task Update from Companies House Export data Me…" at bounding box center [661, 59] width 1323 height 45
click at [807, 16] on span "Stop timer" at bounding box center [795, 18] width 41 height 13
click at [578, 58] on h2 "Bluejay Holdings Limited" at bounding box center [488, 59] width 856 height 13
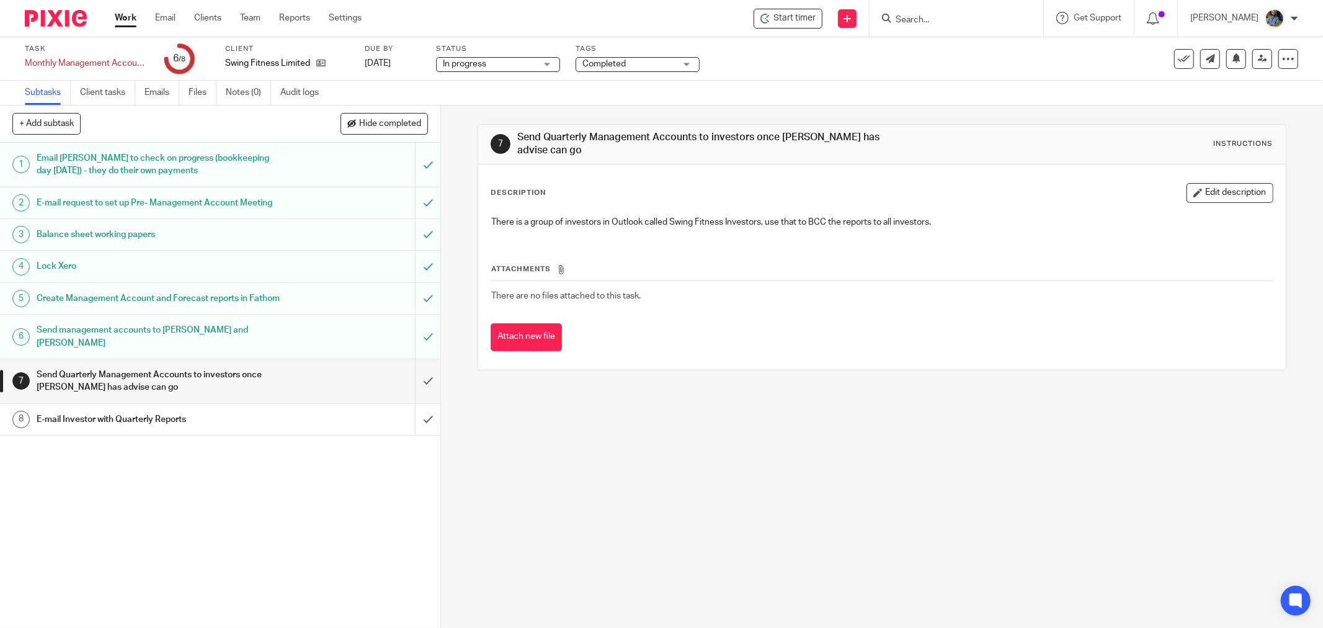
click at [759, 367] on div "Description Edit description There is a group of investors in Outlook called Sw…" at bounding box center [882, 266] width 808 height 205
click at [223, 352] on h1 "Send management accounts to [PERSON_NAME] and [PERSON_NAME]" at bounding box center [159, 337] width 244 height 32
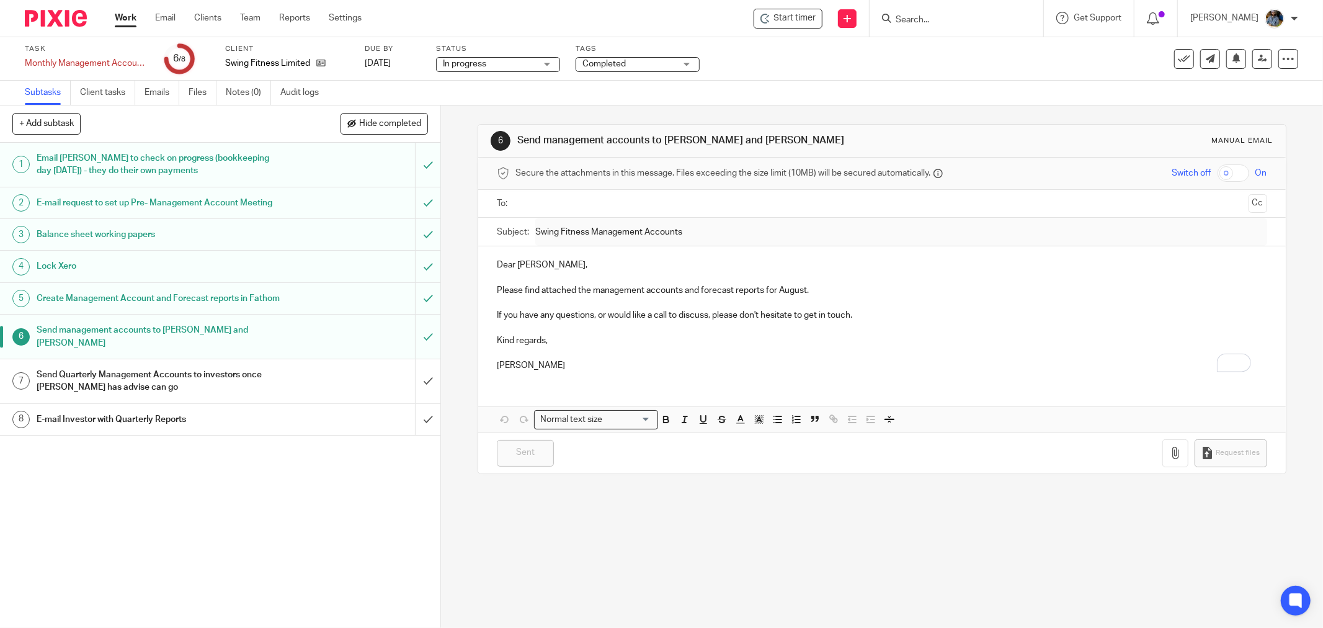
click at [175, 429] on h1 "E-mail Investor with Quarterly Reports" at bounding box center [159, 419] width 244 height 19
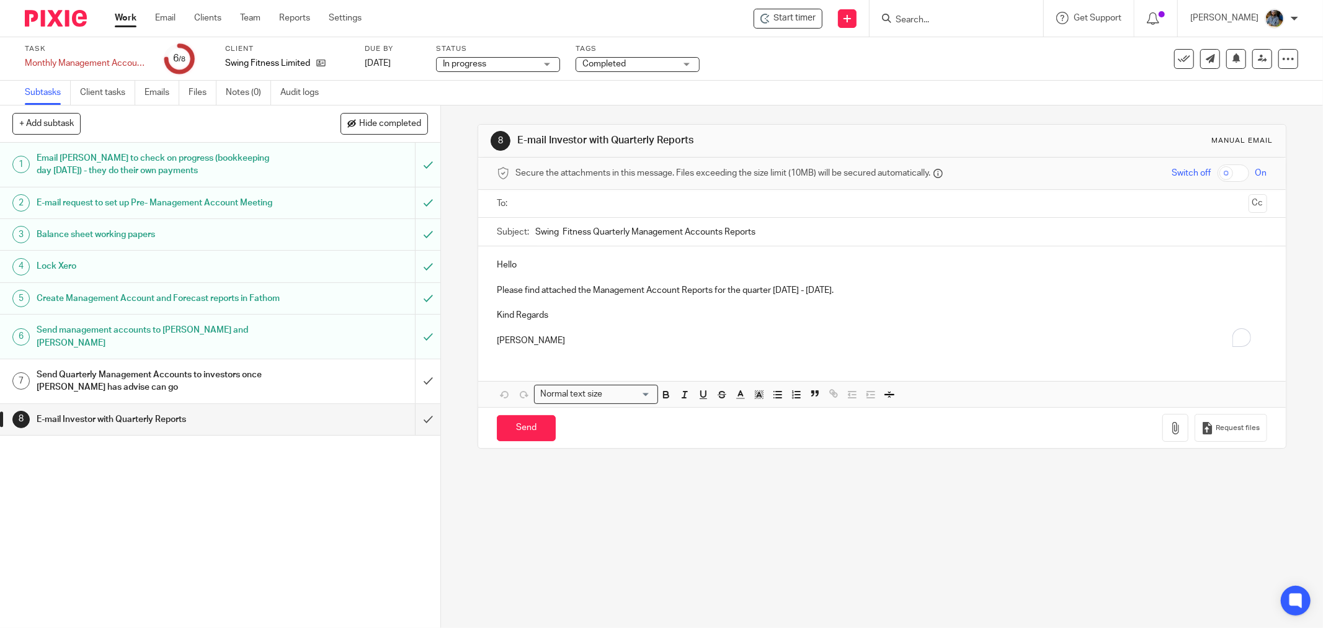
click at [150, 426] on h1 "E-mail Investor with Quarterly Reports" at bounding box center [159, 419] width 244 height 19
drag, startPoint x: 589, startPoint y: 352, endPoint x: 485, endPoint y: 242, distance: 151.4
click at [481, 241] on form "Secure the attachments in this message. Files exceeding the size limit (10MB) w…" at bounding box center [882, 303] width 808 height 290
drag, startPoint x: 839, startPoint y: 578, endPoint x: 823, endPoint y: 575, distance: 16.9
click at [839, 578] on div "8 E-mail Investor with Quarterly Reports Manual email Secure the attachments in…" at bounding box center [882, 366] width 882 height 522
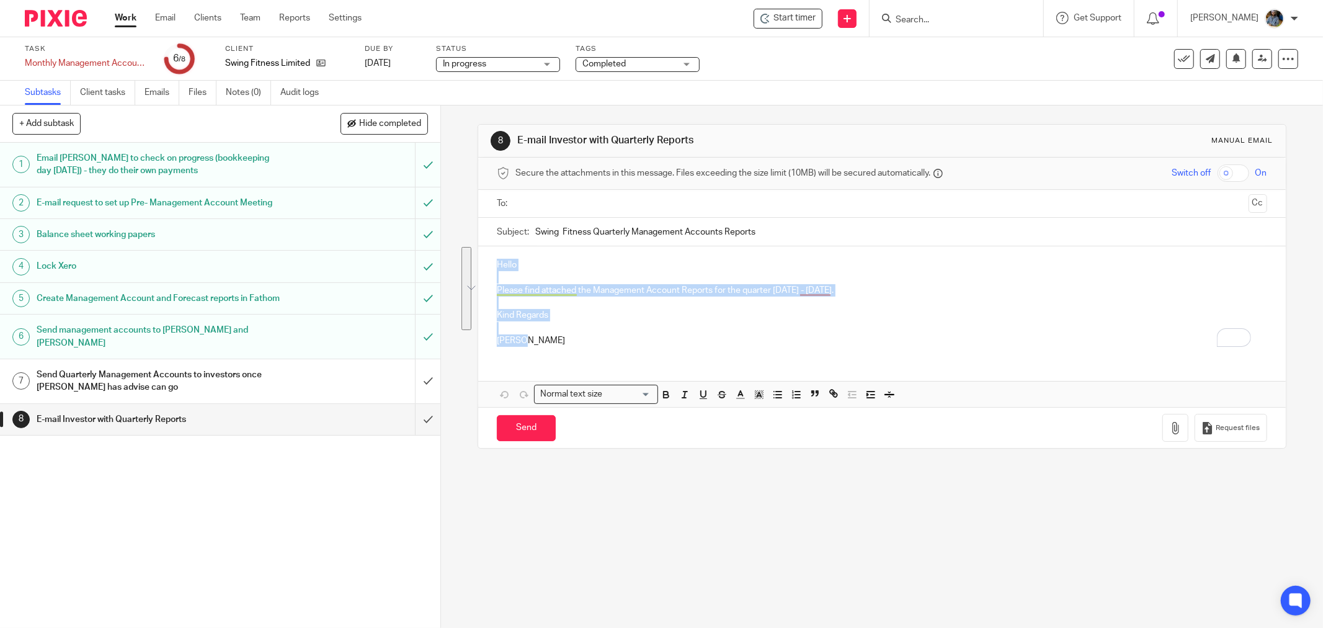
drag, startPoint x: 531, startPoint y: 333, endPoint x: 565, endPoint y: 211, distance: 126.7
click at [419, 65] on main "Task Monthly Management Accounts - Swing Fitness Save Monthly Management Accoun…" at bounding box center [661, 314] width 1323 height 628
click at [882, 574] on div "8 E-mail Investor with Quarterly Reports Manual email Secure the attachments in…" at bounding box center [882, 366] width 882 height 522
click at [767, 528] on div "8 E-mail Investor with Quarterly Reports Manual email Secure the attachments in…" at bounding box center [882, 366] width 882 height 522
click at [460, 91] on div "Subtasks Client tasks Emails Files Notes (0) Audit logs" at bounding box center [661, 93] width 1323 height 25
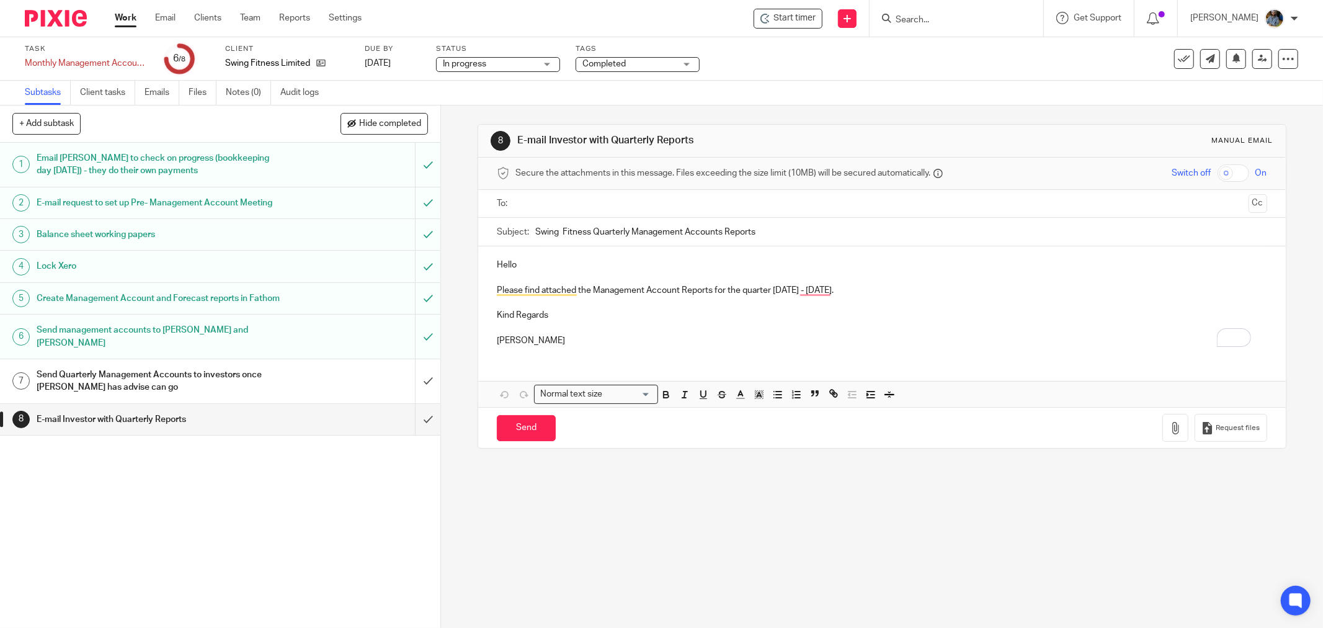
drag, startPoint x: 118, startPoint y: 16, endPoint x: 125, endPoint y: 19, distance: 6.9
click at [118, 16] on link "Work" at bounding box center [126, 18] width 22 height 12
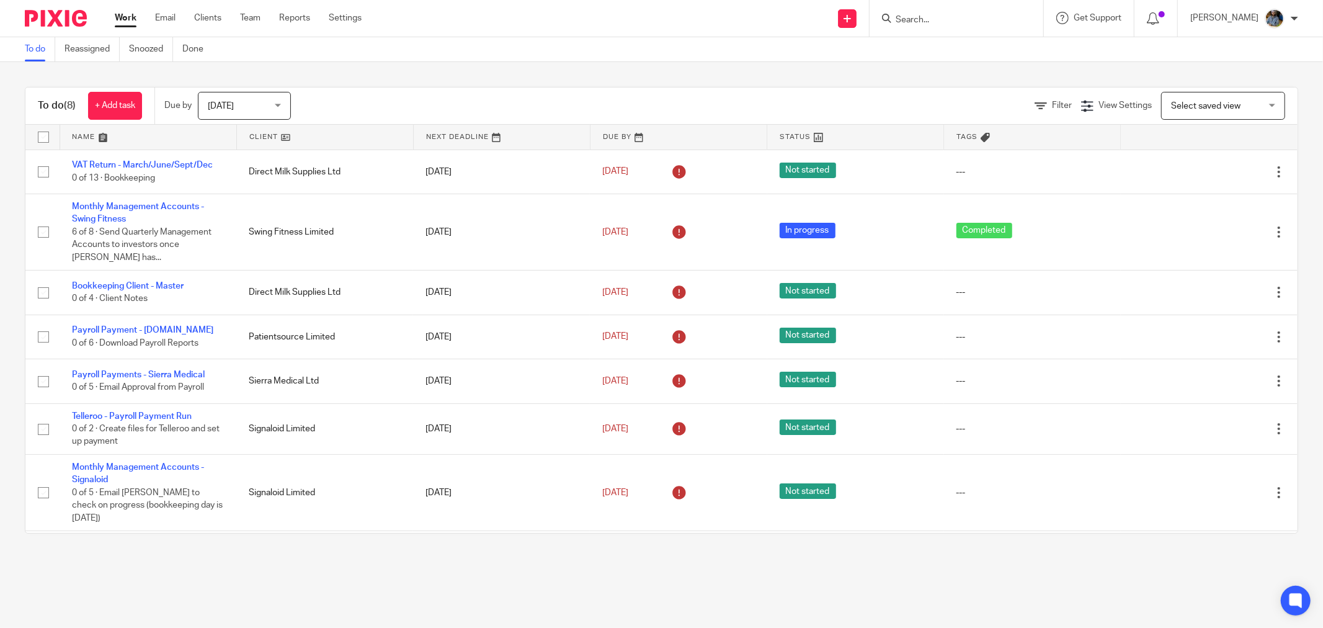
click at [609, 48] on div "To do Reassigned Snoozed Done" at bounding box center [661, 49] width 1323 height 25
click at [255, 137] on link at bounding box center [325, 137] width 176 height 25
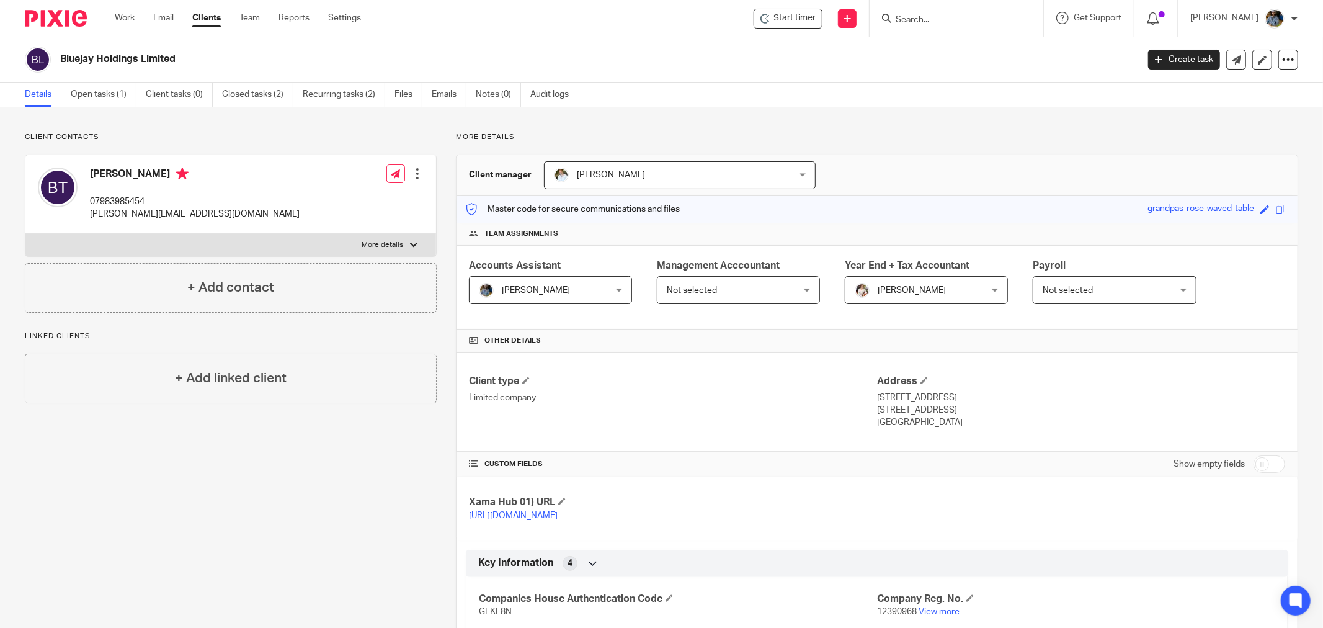
click at [588, 60] on h2 "Bluejay Holdings Limited" at bounding box center [488, 59] width 856 height 13
drag, startPoint x: 526, startPoint y: 64, endPoint x: 515, endPoint y: 66, distance: 11.3
click at [524, 65] on h2 "Bluejay Holdings Limited" at bounding box center [488, 59] width 856 height 13
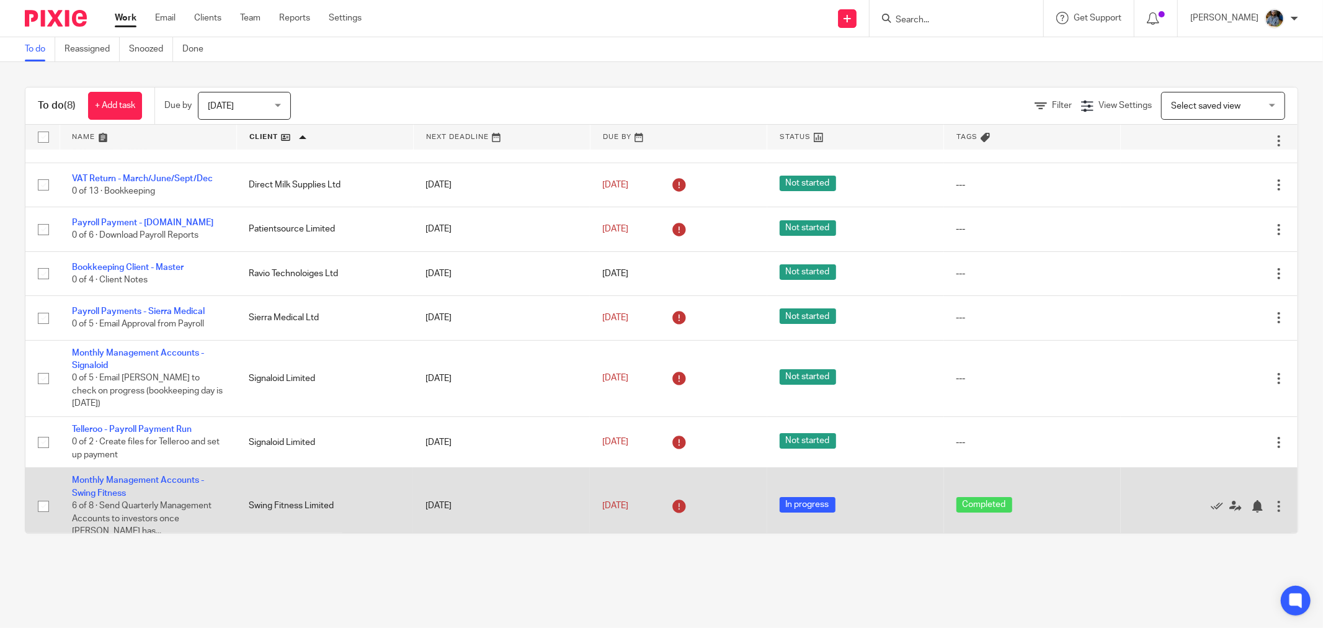
scroll to position [46, 0]
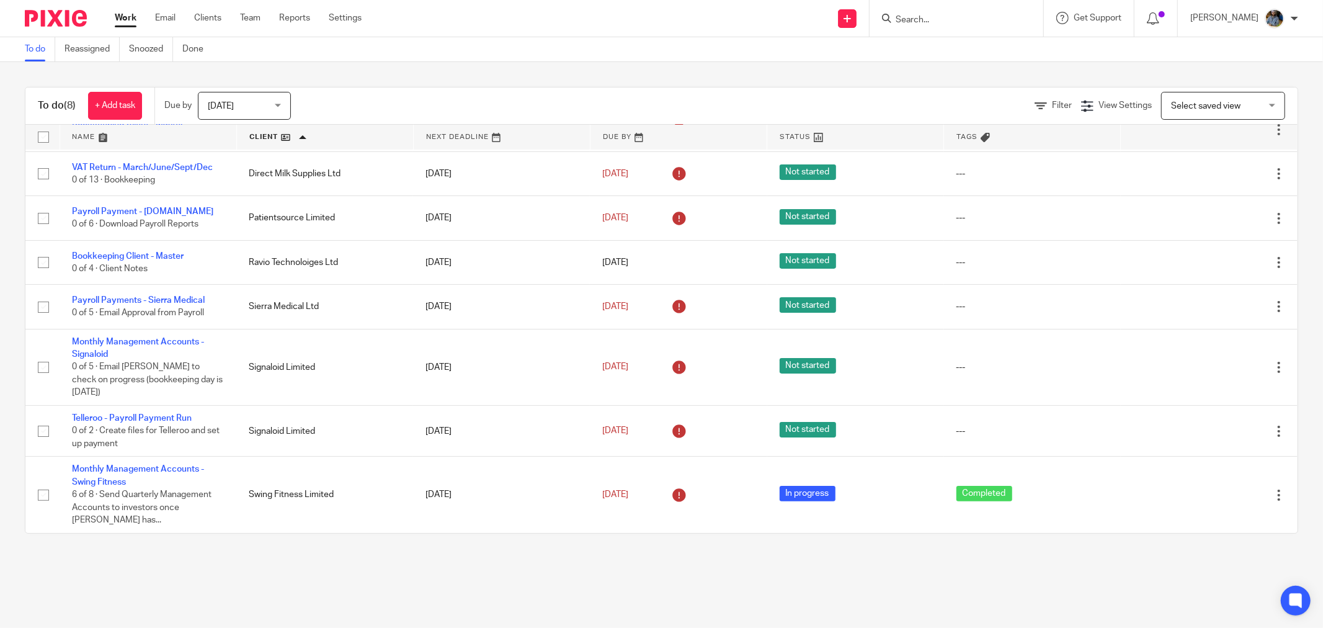
click at [607, 46] on div "To do Reassigned Snoozed Done" at bounding box center [661, 49] width 1323 height 25
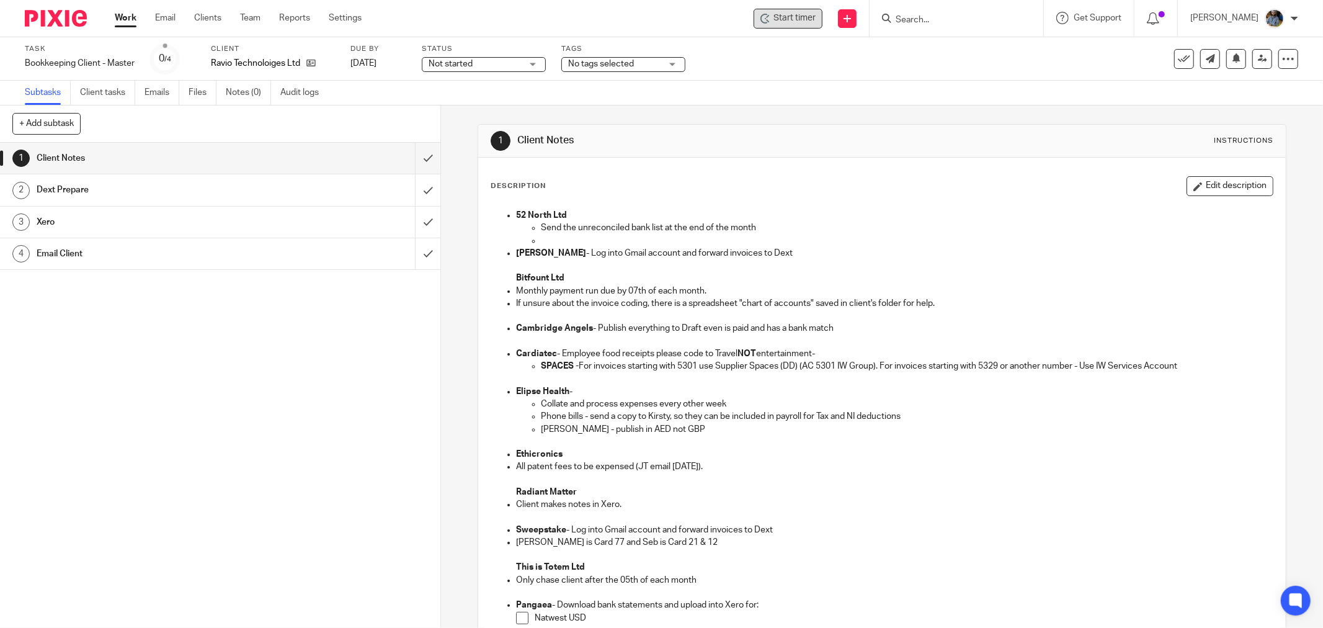
click at [788, 16] on span "Start timer" at bounding box center [795, 18] width 42 height 13
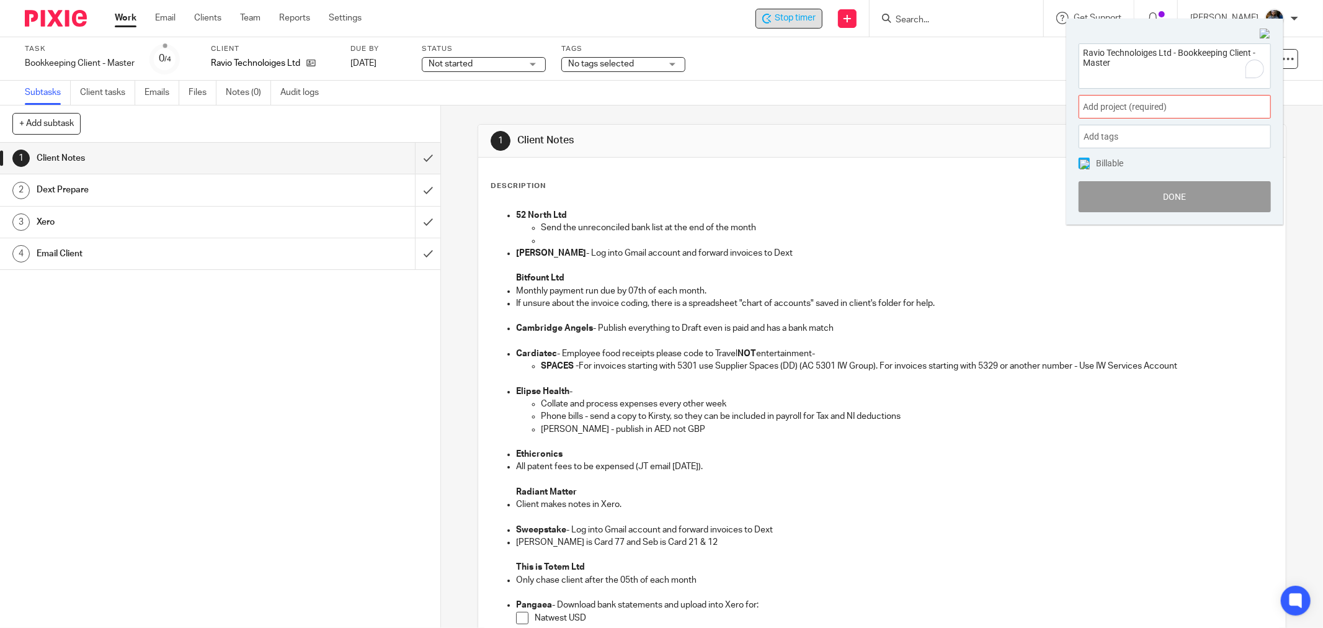
drag, startPoint x: 1171, startPoint y: 103, endPoint x: 1181, endPoint y: 127, distance: 25.6
click at [1170, 103] on span "Add project (required) :" at bounding box center [1161, 107] width 156 height 13
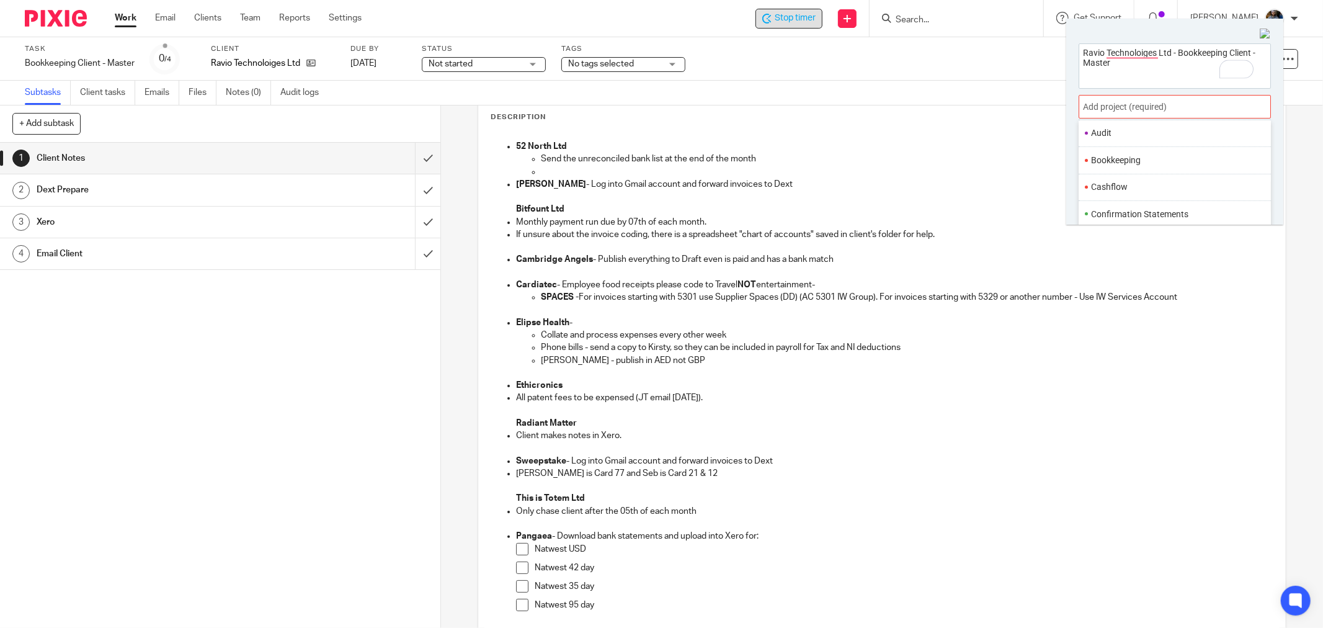
scroll to position [69, 0]
click at [1168, 177] on li "Bookkeeping" at bounding box center [1172, 183] width 162 height 13
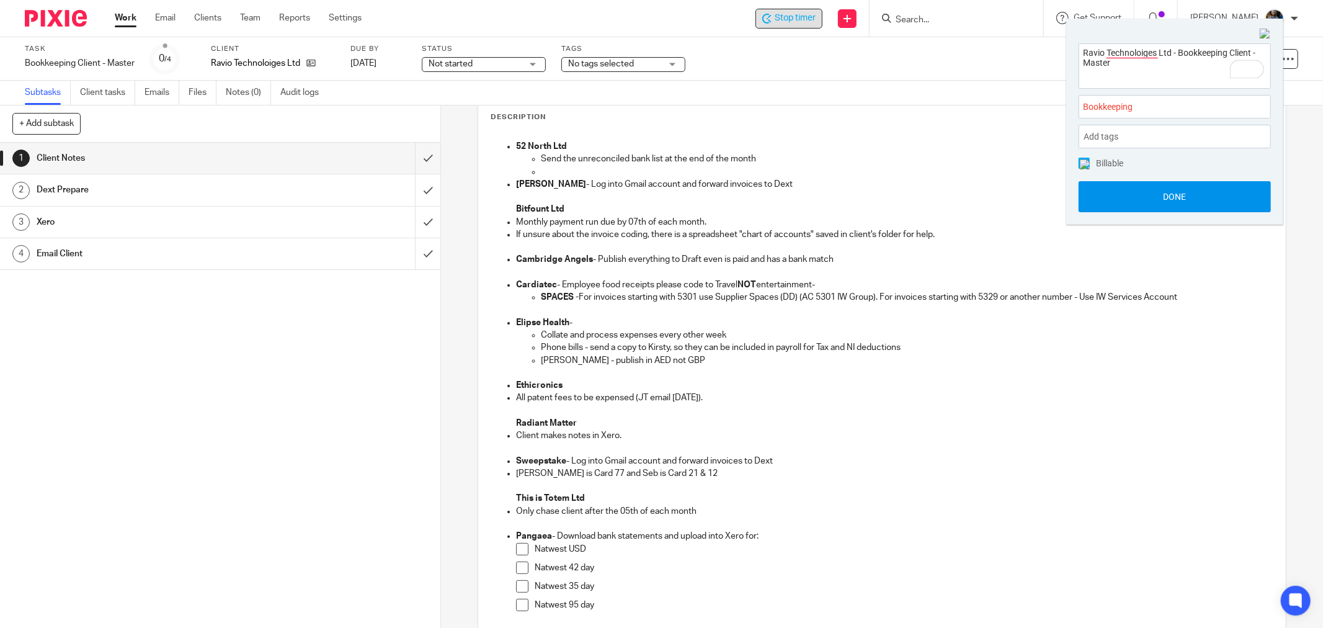
click at [1170, 191] on button "Done" at bounding box center [1175, 196] width 192 height 31
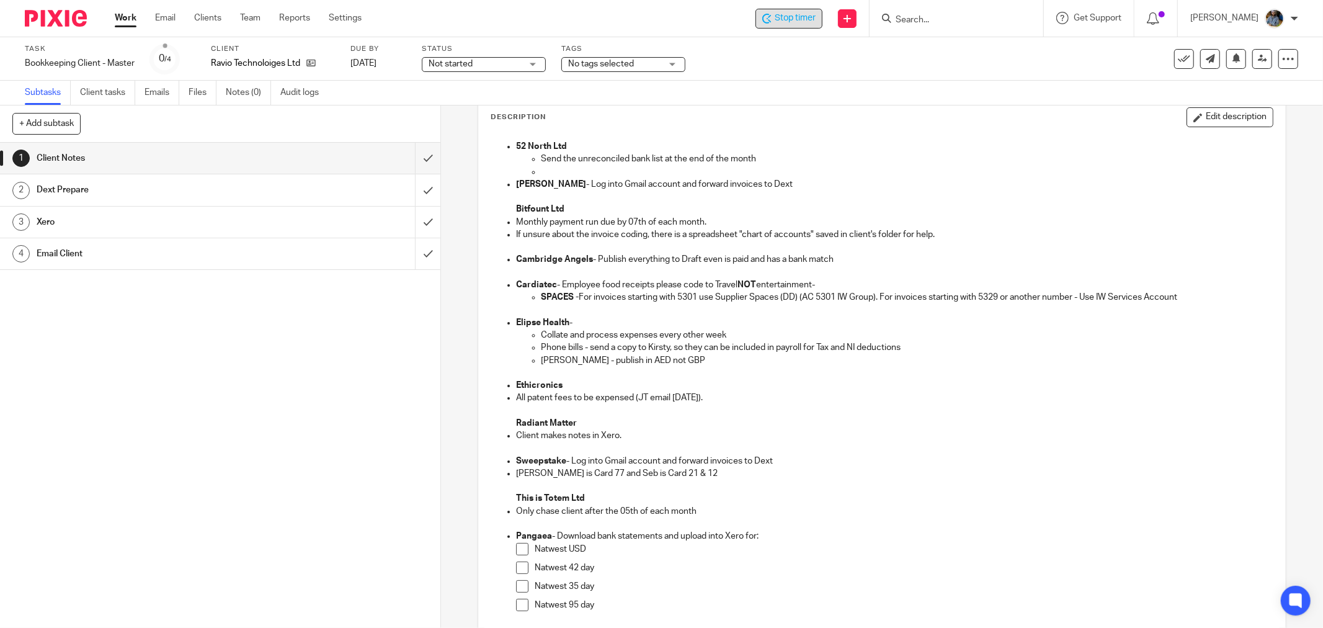
drag, startPoint x: 878, startPoint y: 147, endPoint x: 803, endPoint y: 132, distance: 76.5
click at [879, 146] on p "52 North Ltd" at bounding box center [894, 146] width 757 height 12
drag, startPoint x: 643, startPoint y: 101, endPoint x: 509, endPoint y: 11, distance: 161.9
click at [645, 101] on div "Subtasks Client tasks Emails Files Notes (0) Audit logs" at bounding box center [661, 93] width 1323 height 25
drag, startPoint x: 487, startPoint y: 20, endPoint x: 453, endPoint y: 1, distance: 39.2
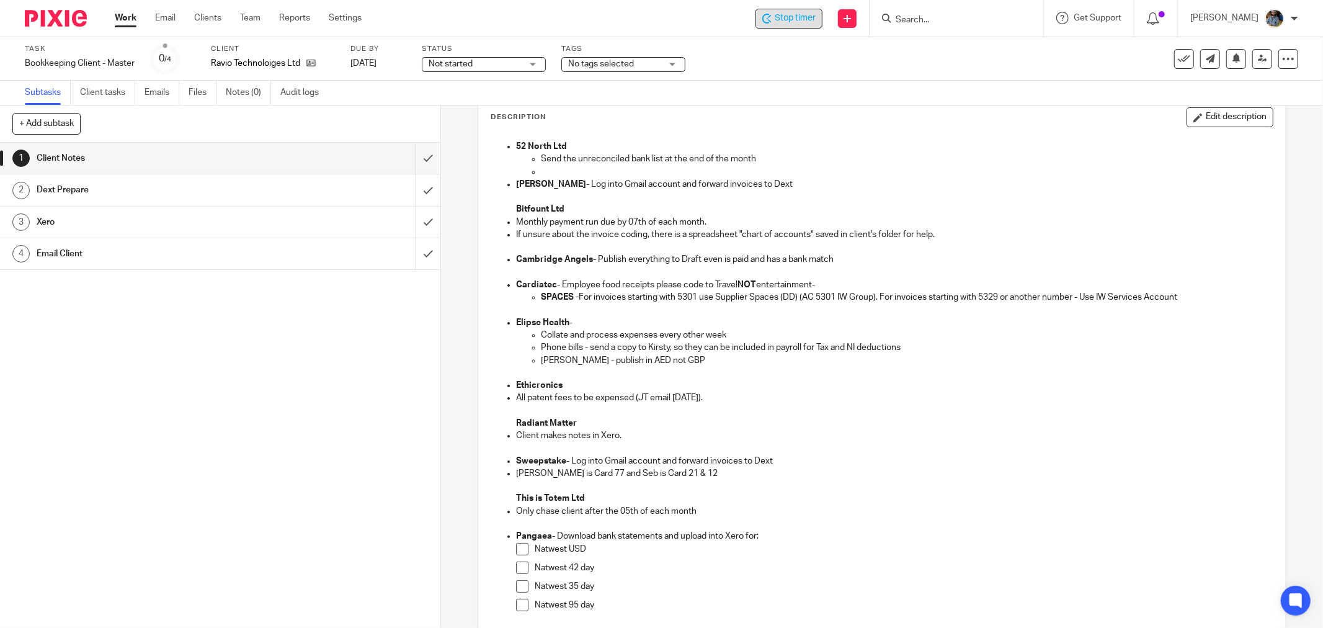
click at [486, 20] on div "Stop timer Send new email Create task Add client Get Support Contact Support He…" at bounding box center [851, 18] width 943 height 37
click at [842, 200] on p at bounding box center [894, 196] width 757 height 12
click at [239, 305] on div "1 Client Notes 2 Dext Prepare 3 Xero 4 Email Client" at bounding box center [220, 385] width 440 height 485
click at [414, 158] on input "submit" at bounding box center [220, 158] width 440 height 31
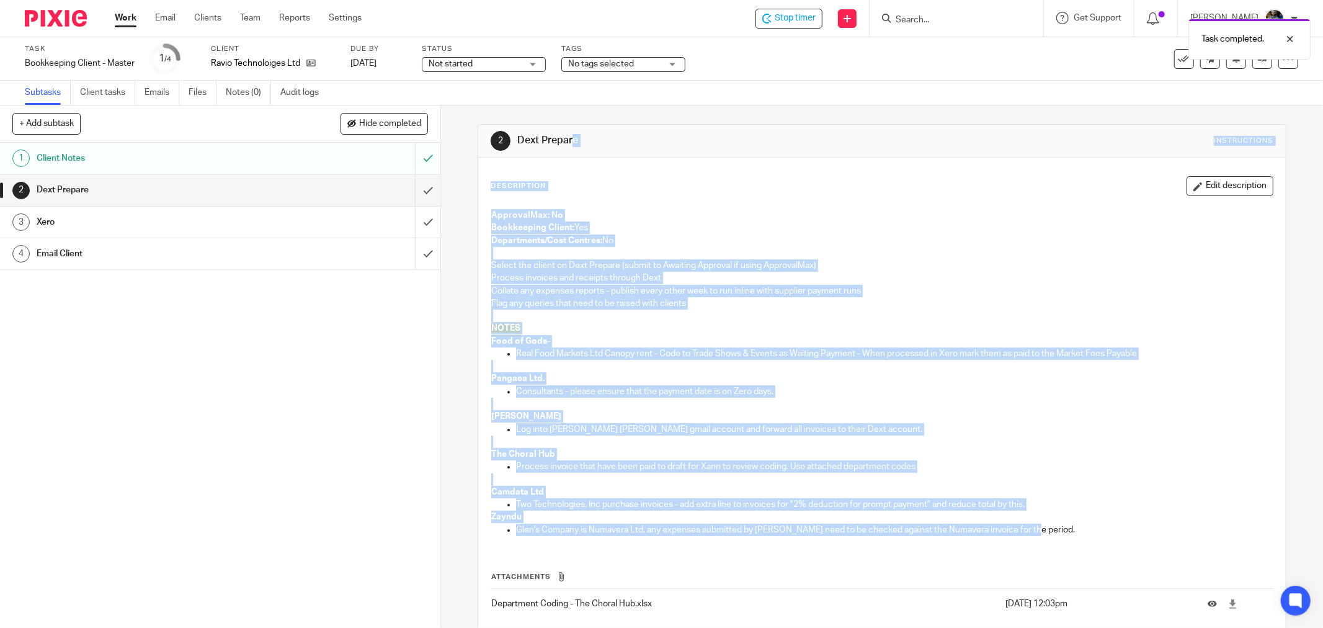
drag, startPoint x: 514, startPoint y: 134, endPoint x: 1028, endPoint y: 530, distance: 649.4
click at [1028, 530] on div "2 Dext Prepare Instructions Description Edit description ApprovalMax: No Bookke…" at bounding box center [882, 400] width 809 height 553
click at [841, 135] on h1 "Dext Prepare" at bounding box center [712, 140] width 391 height 13
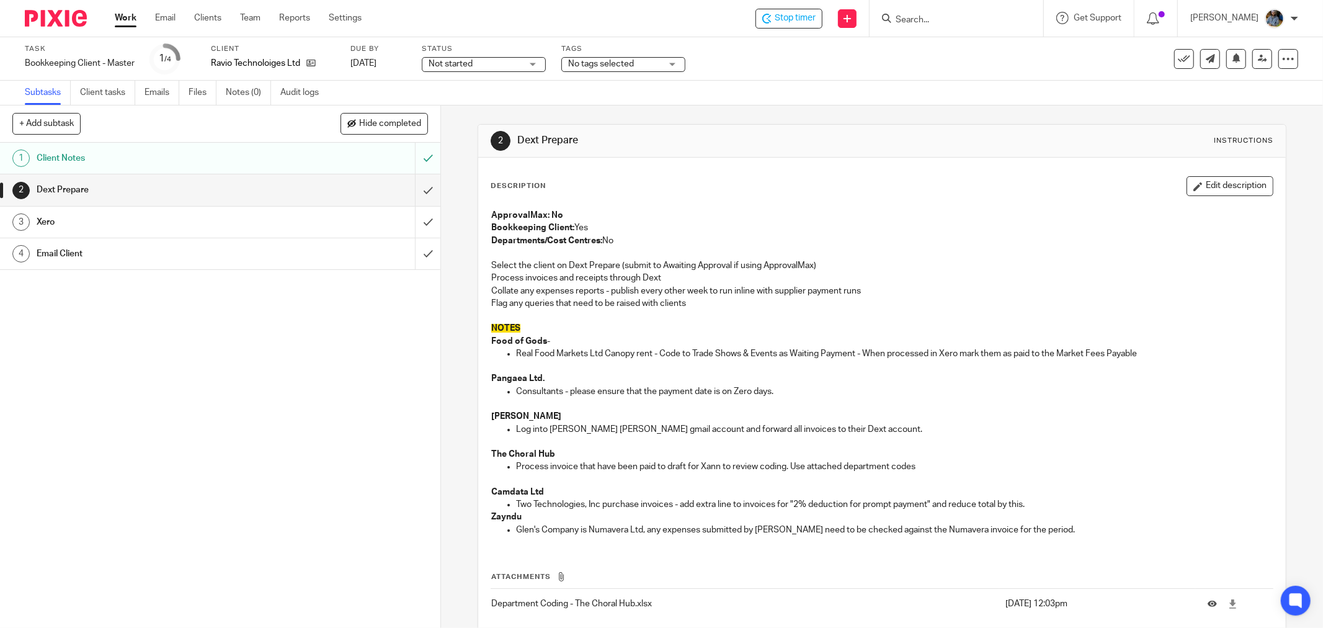
drag, startPoint x: 893, startPoint y: 193, endPoint x: 809, endPoint y: 586, distance: 402.3
click at [895, 193] on div "Description Edit description" at bounding box center [882, 186] width 783 height 20
